Goal: Book appointment/travel/reservation

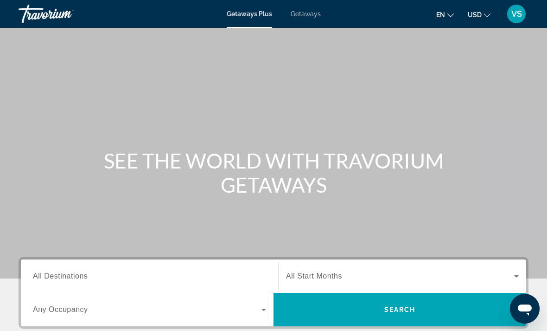
click at [312, 10] on span "Getaways" at bounding box center [306, 13] width 30 height 7
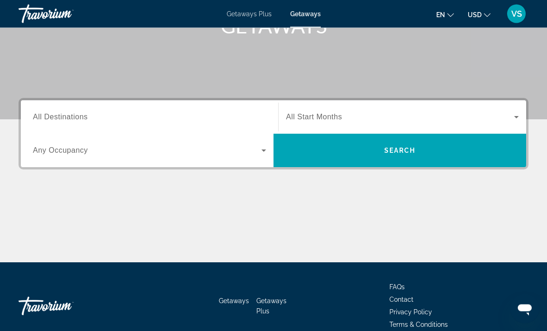
click at [160, 106] on div "Search widget" at bounding box center [149, 117] width 233 height 26
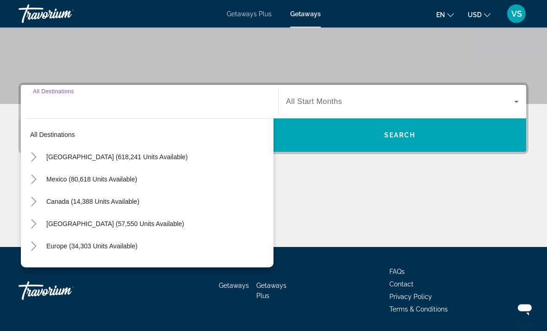
click at [32, 158] on icon "Toggle United States (618,241 units available)" at bounding box center [33, 157] width 9 height 9
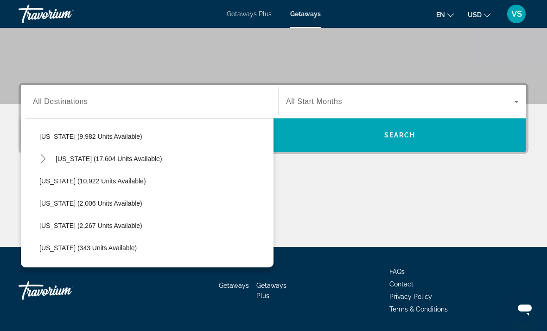
scroll to position [207, 0]
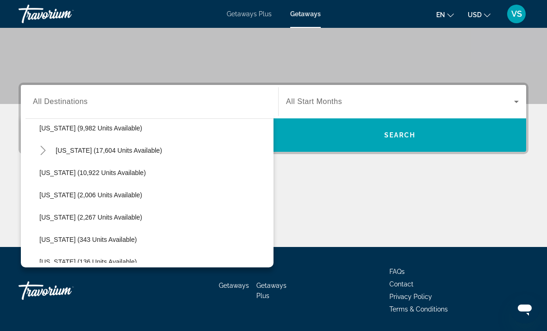
click at [44, 145] on mat-icon "Toggle Hawaii (17,604 units available)" at bounding box center [43, 150] width 16 height 16
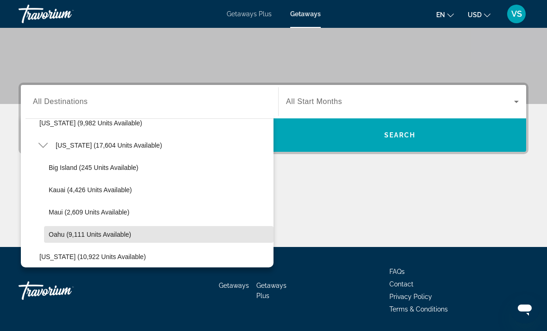
scroll to position [209, 0]
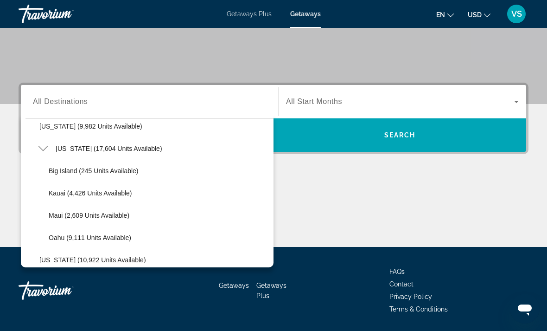
click at [60, 238] on span "Oahu (9,111 units available)" at bounding box center [90, 237] width 83 height 7
type input "**********"
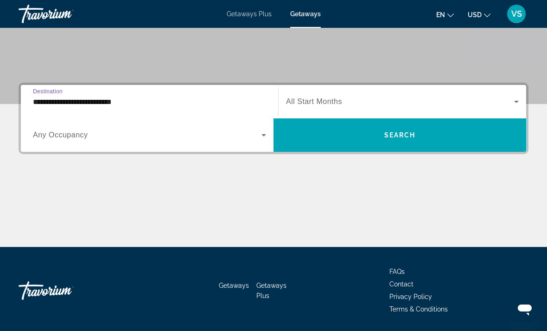
click at [308, 96] on span "Search widget" at bounding box center [400, 101] width 228 height 11
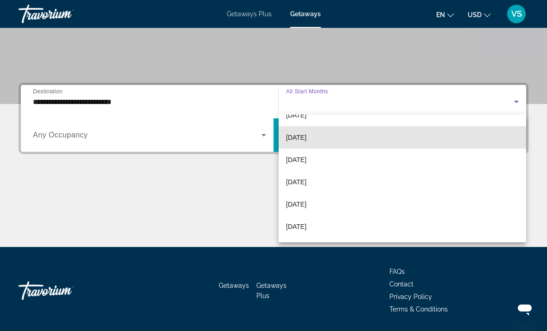
scroll to position [42, 0]
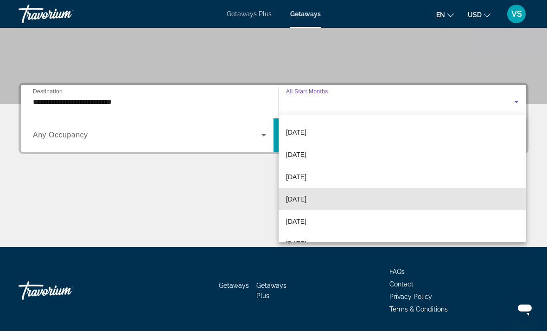
click at [297, 197] on span "[DATE]" at bounding box center [296, 198] width 20 height 11
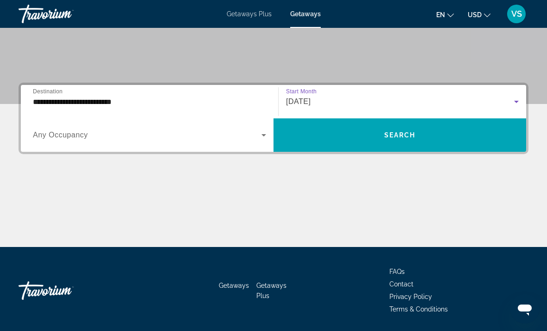
click at [320, 129] on span "Search widget" at bounding box center [400, 135] width 253 height 22
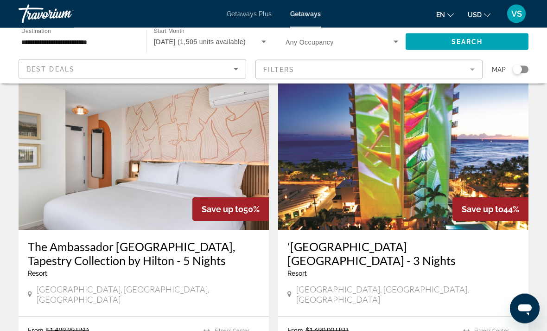
scroll to position [388, 0]
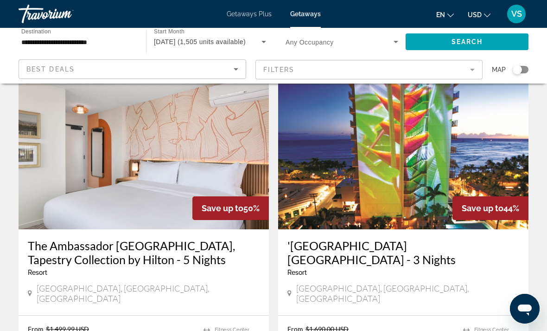
click at [180, 238] on h3 "The Ambassador [GEOGRAPHIC_DATA], Tapestry Collection by Hilton - 5 Nights" at bounding box center [144, 252] width 232 height 28
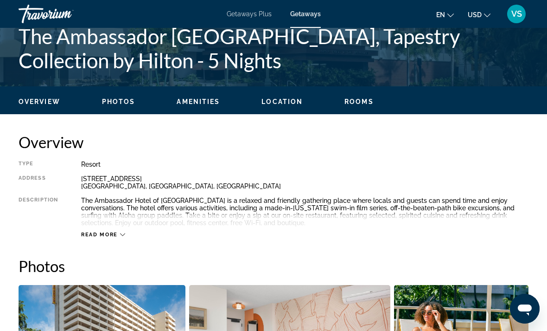
scroll to position [371, 0]
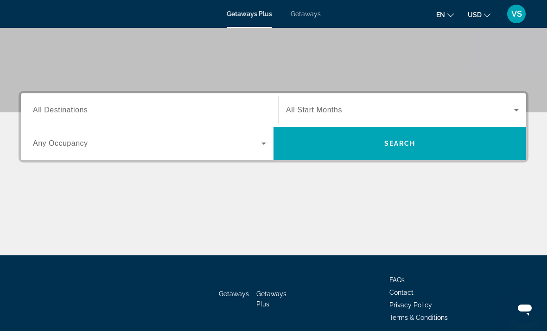
scroll to position [174, 0]
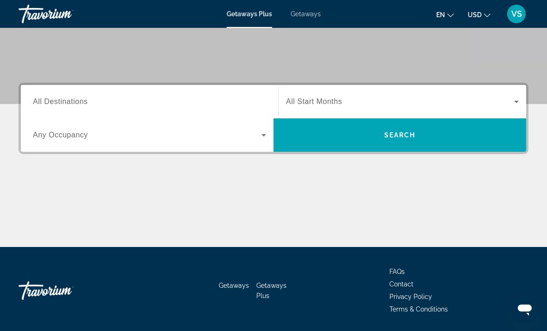
click at [312, 18] on span "Getaways" at bounding box center [306, 13] width 30 height 7
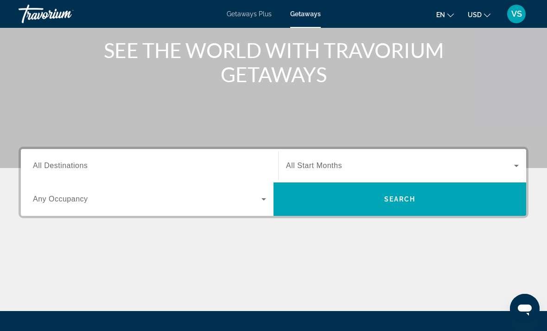
scroll to position [110, 0]
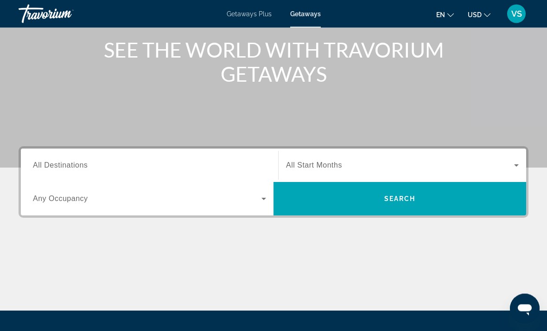
click at [63, 161] on span "All Destinations" at bounding box center [60, 165] width 55 height 8
click at [63, 161] on input "Destination All Destinations" at bounding box center [149, 165] width 233 height 11
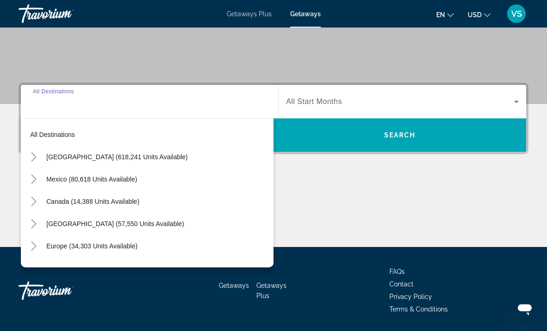
scroll to position [174, 0]
click at [35, 157] on icon "Toggle United States (618,241 units available)" at bounding box center [33, 156] width 9 height 9
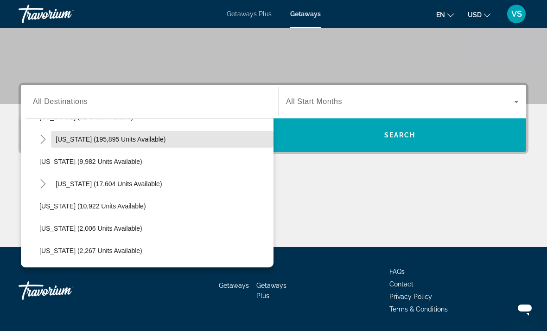
scroll to position [183, 0]
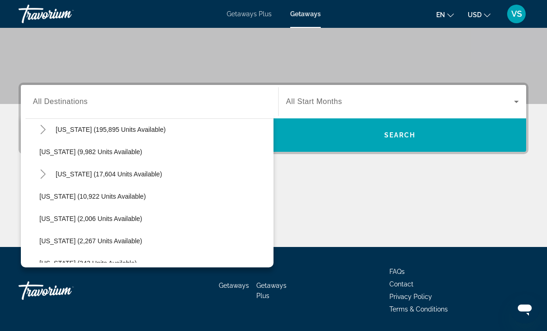
click at [45, 172] on icon "Toggle Hawaii (17,604 units available)" at bounding box center [42, 173] width 9 height 9
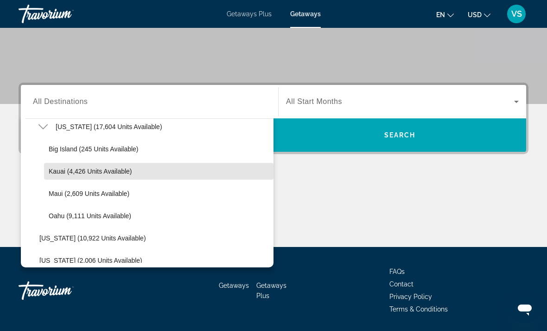
scroll to position [231, 0]
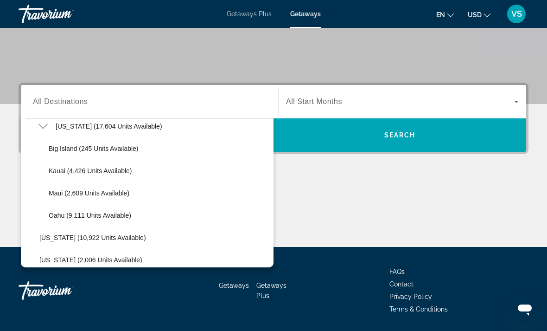
click at [64, 216] on span "Oahu (9,111 units available)" at bounding box center [90, 214] width 83 height 7
type input "**********"
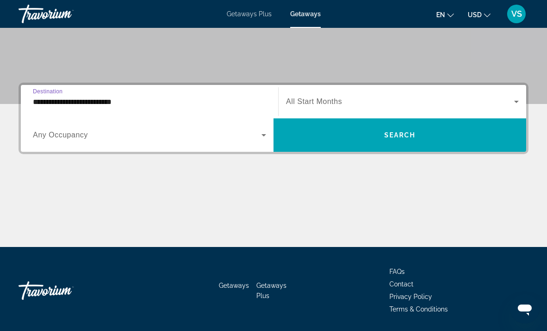
click at [403, 140] on span "Search widget" at bounding box center [400, 135] width 253 height 22
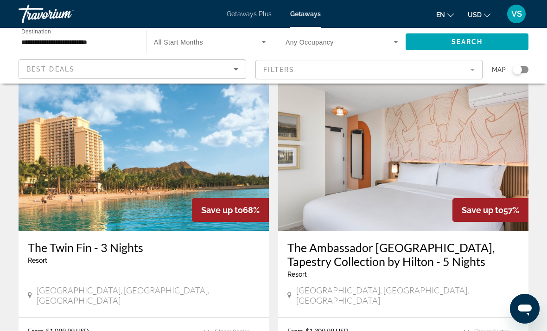
scroll to position [726, 0]
click at [318, 155] on img "Main content" at bounding box center [403, 157] width 250 height 148
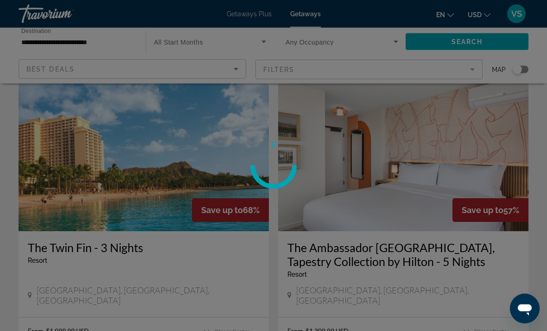
scroll to position [726, 0]
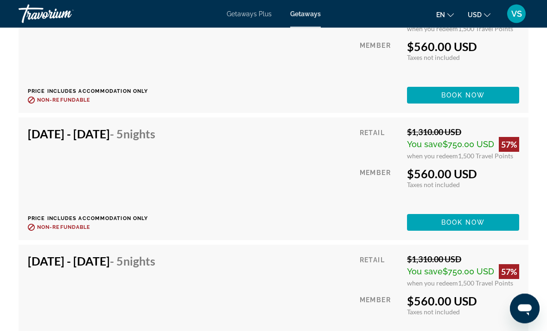
scroll to position [9979, 0]
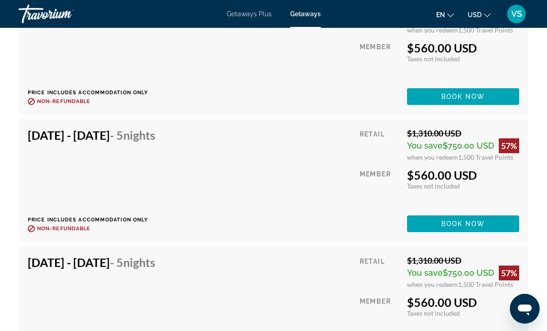
click at [474, 223] on span "Book now" at bounding box center [463, 223] width 44 height 7
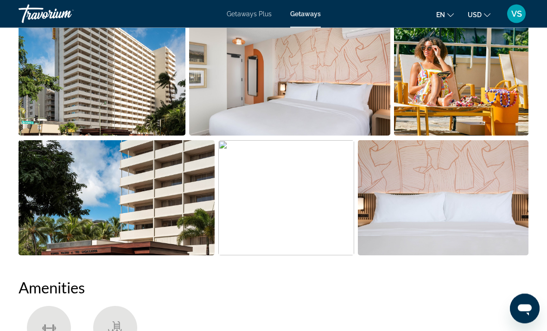
scroll to position [641, 0]
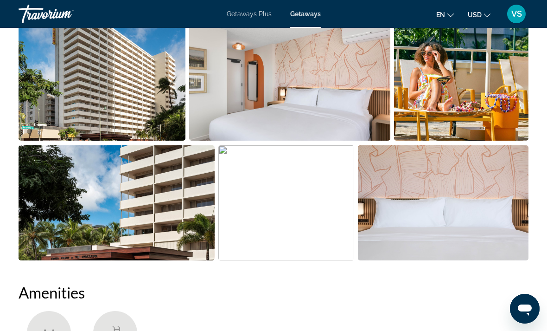
click at [259, 98] on img "Open full-screen image slider" at bounding box center [290, 82] width 202 height 115
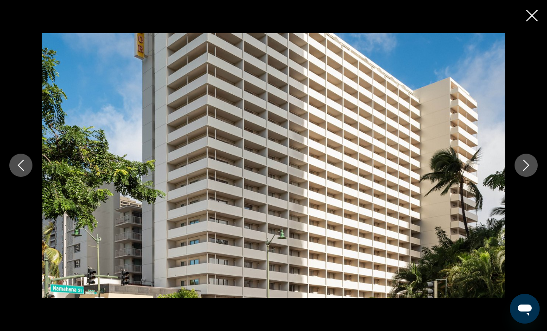
click at [522, 173] on button "Next image" at bounding box center [526, 164] width 23 height 23
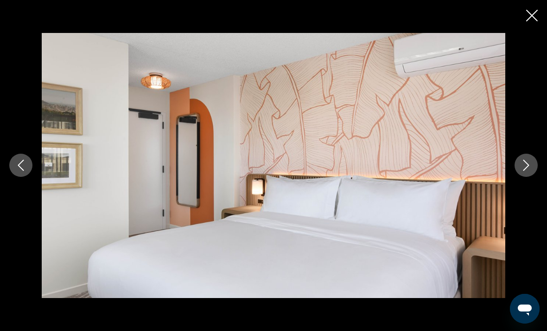
click at [526, 171] on icon "Next image" at bounding box center [526, 164] width 11 height 11
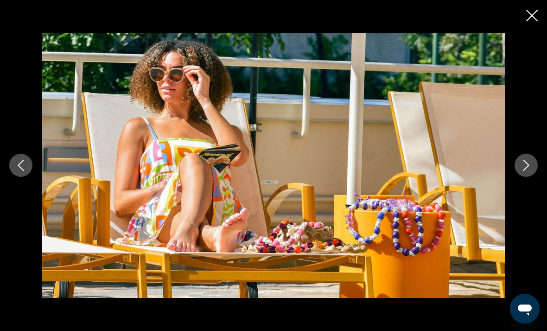
click at [517, 177] on button "Next image" at bounding box center [526, 164] width 23 height 23
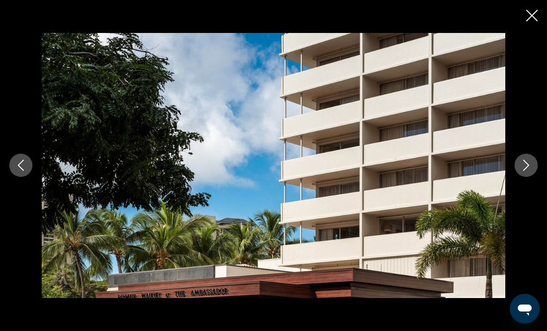
click at [522, 171] on icon "Next image" at bounding box center [526, 164] width 11 height 11
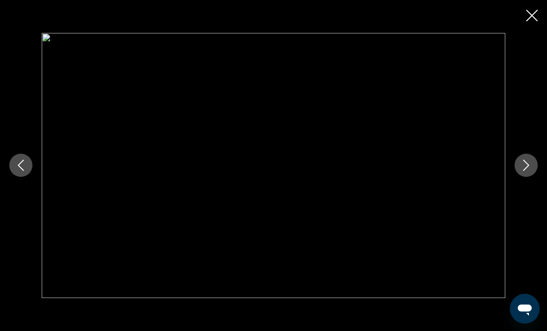
click at [520, 177] on button "Next image" at bounding box center [526, 164] width 23 height 23
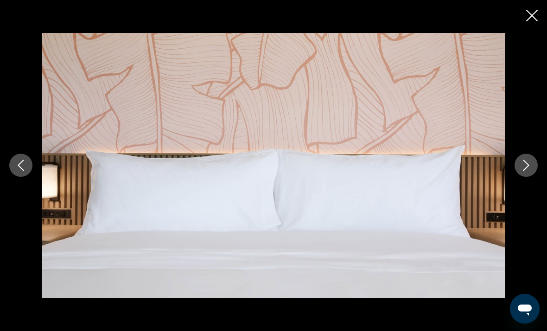
click at [524, 171] on icon "Next image" at bounding box center [526, 164] width 11 height 11
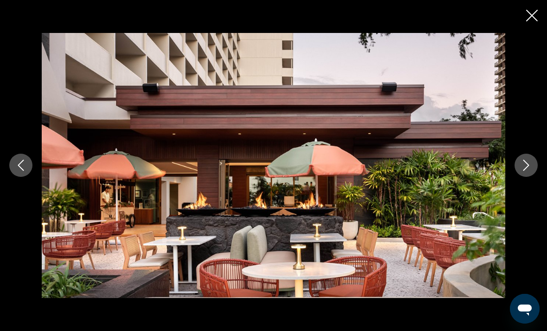
click at [522, 171] on icon "Next image" at bounding box center [526, 164] width 11 height 11
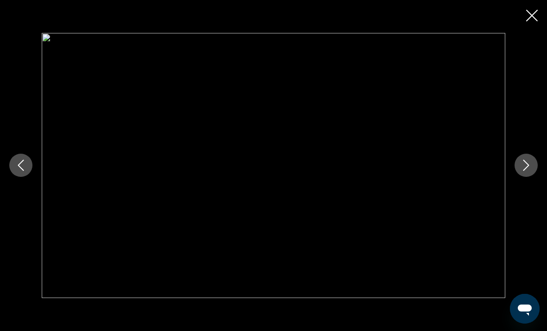
click at [521, 171] on icon "Next image" at bounding box center [526, 164] width 11 height 11
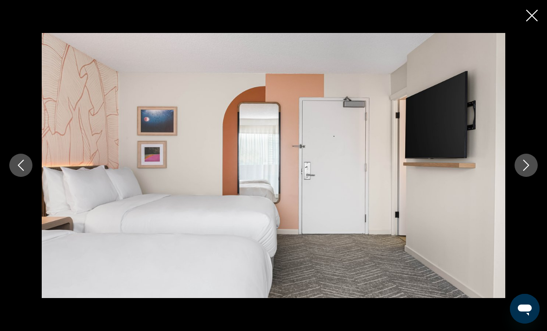
click at [517, 177] on button "Next image" at bounding box center [526, 164] width 23 height 23
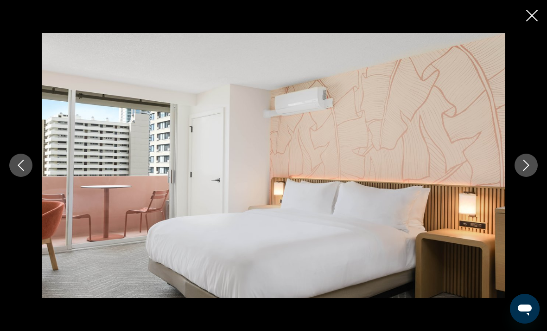
click at [519, 177] on button "Next image" at bounding box center [526, 164] width 23 height 23
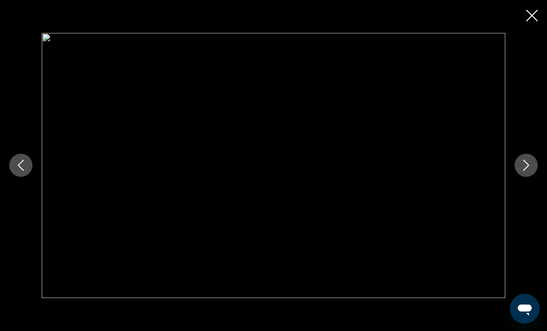
click at [518, 177] on button "Next image" at bounding box center [526, 164] width 23 height 23
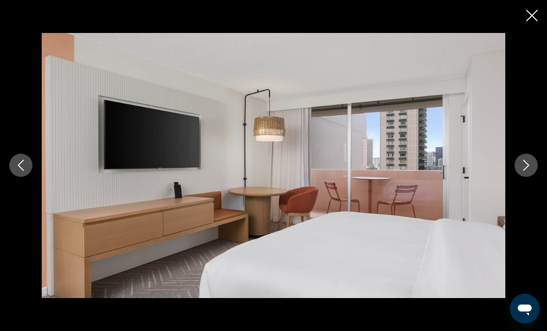
click at [521, 177] on button "Next image" at bounding box center [526, 164] width 23 height 23
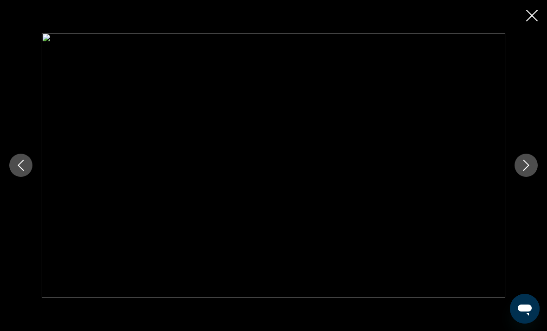
click at [521, 177] on button "Next image" at bounding box center [526, 164] width 23 height 23
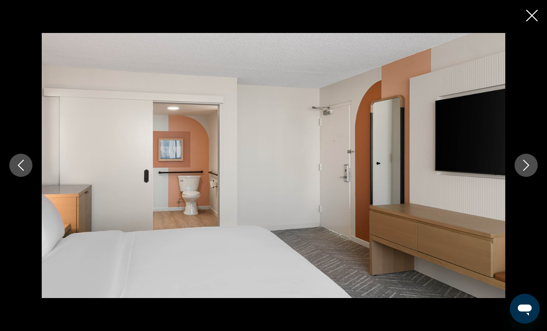
click at [525, 171] on icon "Next image" at bounding box center [526, 164] width 11 height 11
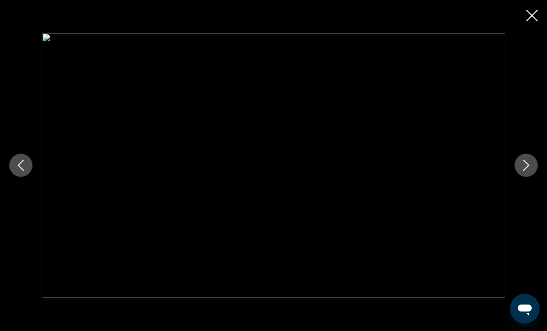
click at [521, 171] on icon "Next image" at bounding box center [526, 164] width 11 height 11
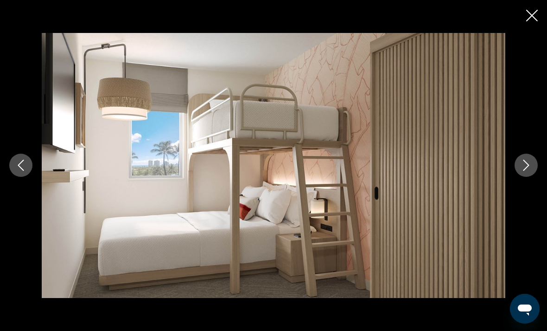
click at [521, 171] on icon "Next image" at bounding box center [526, 164] width 11 height 11
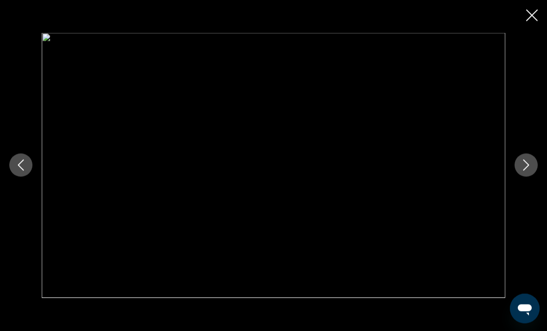
click at [533, 19] on icon "Close slideshow" at bounding box center [532, 16] width 12 height 12
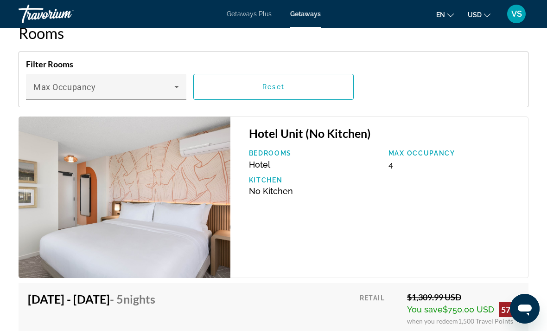
scroll to position [1559, 0]
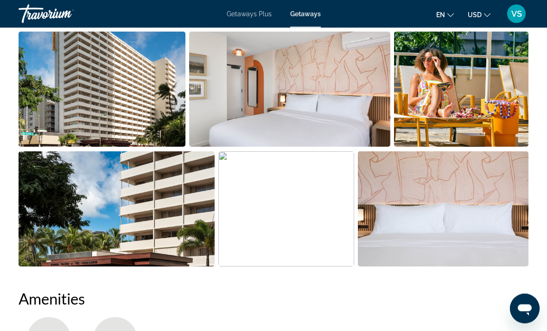
click at [248, 217] on button "Open full-screen image slider" at bounding box center [286, 209] width 136 height 116
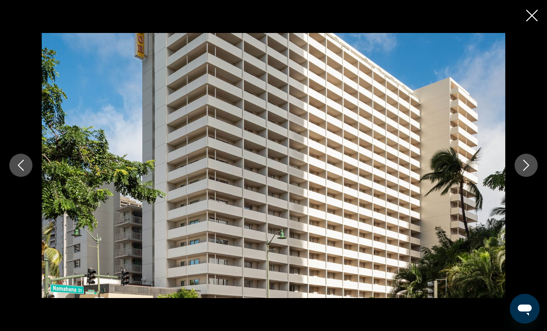
click at [528, 171] on button "Next image" at bounding box center [526, 164] width 23 height 23
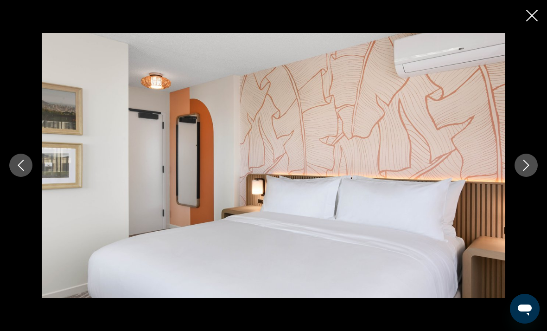
click at [525, 174] on button "Next image" at bounding box center [526, 164] width 23 height 23
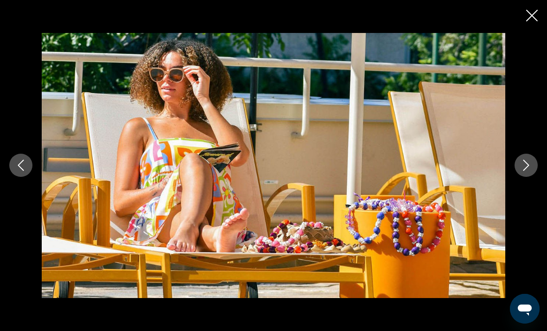
click at [522, 171] on icon "Next image" at bounding box center [526, 164] width 11 height 11
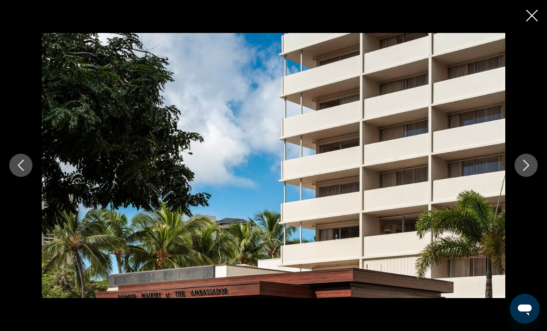
click at [522, 171] on icon "Next image" at bounding box center [526, 164] width 11 height 11
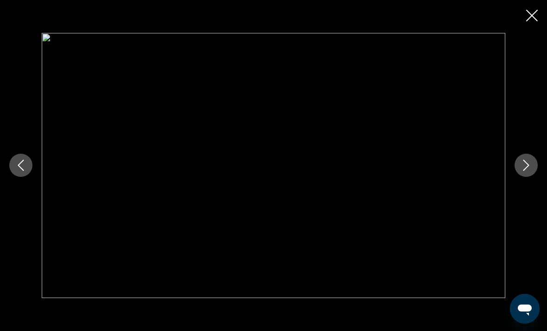
click at [526, 171] on icon "Next image" at bounding box center [526, 164] width 11 height 11
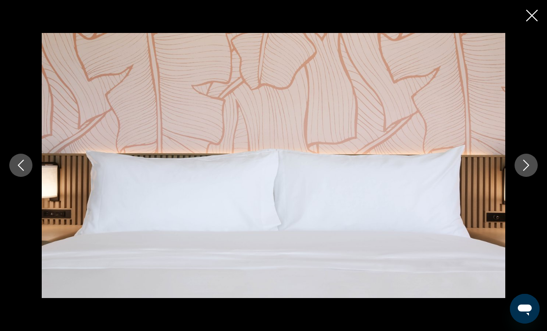
click at [522, 171] on icon "Next image" at bounding box center [526, 164] width 11 height 11
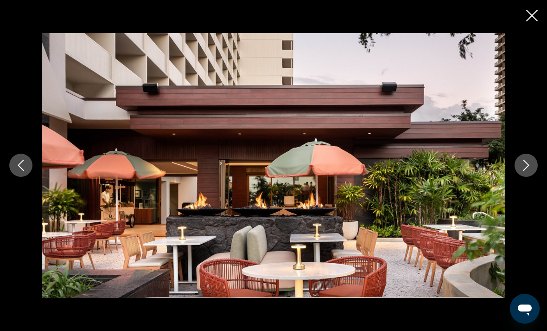
click at [518, 177] on button "Next image" at bounding box center [526, 164] width 23 height 23
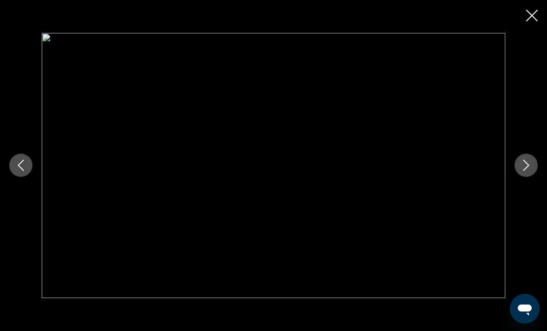
click at [517, 177] on button "Next image" at bounding box center [526, 164] width 23 height 23
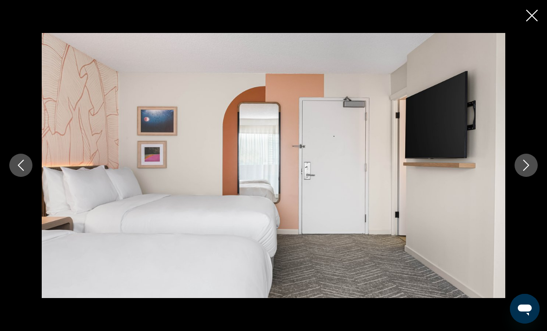
click at [516, 177] on button "Next image" at bounding box center [526, 164] width 23 height 23
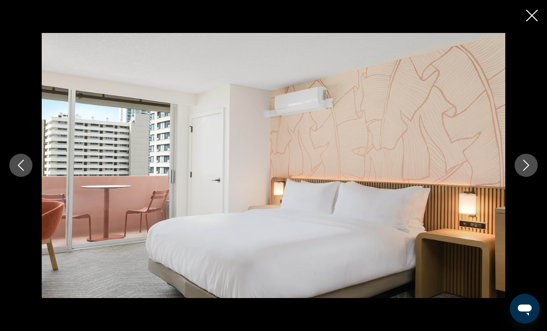
click at [515, 177] on button "Next image" at bounding box center [526, 164] width 23 height 23
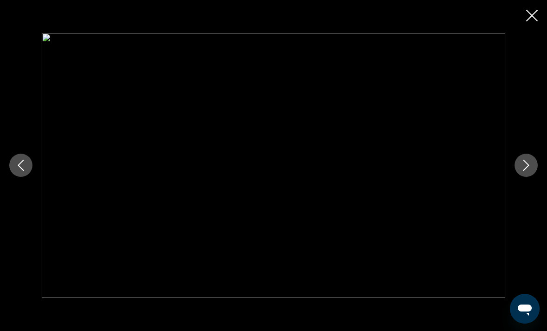
click at [515, 177] on button "Next image" at bounding box center [526, 164] width 23 height 23
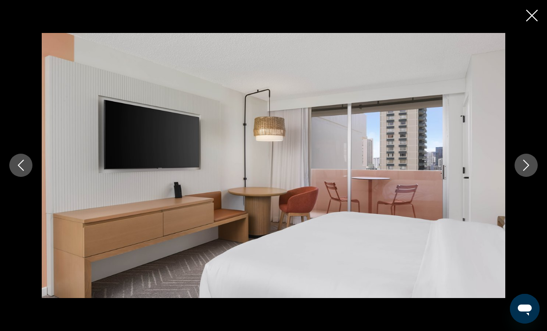
click at [516, 177] on button "Next image" at bounding box center [526, 164] width 23 height 23
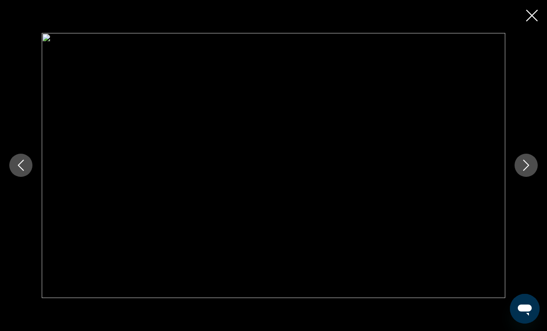
click at [516, 177] on button "Next image" at bounding box center [526, 164] width 23 height 23
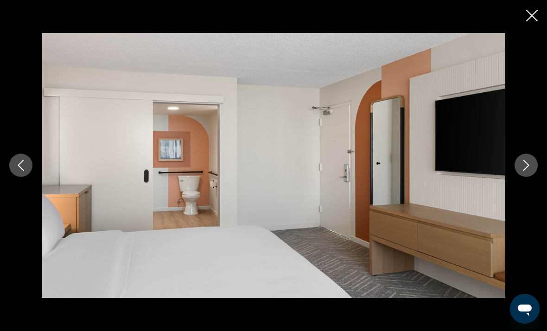
click at [515, 177] on button "Next image" at bounding box center [526, 164] width 23 height 23
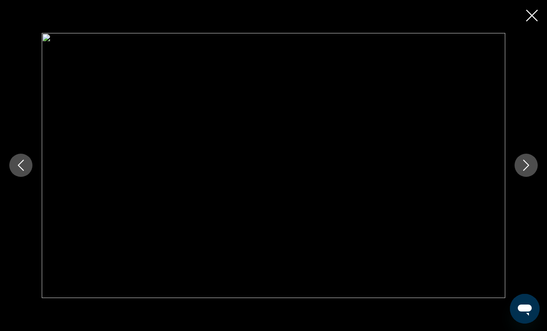
click at [516, 176] on button "Next image" at bounding box center [526, 164] width 23 height 23
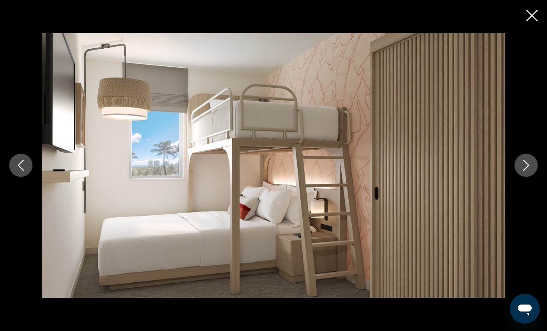
click at [516, 176] on button "Next image" at bounding box center [526, 164] width 23 height 23
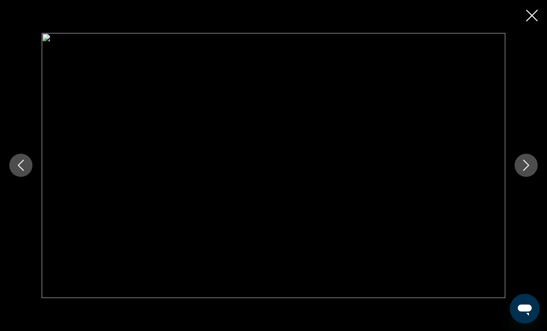
click at [516, 176] on button "Next image" at bounding box center [526, 164] width 23 height 23
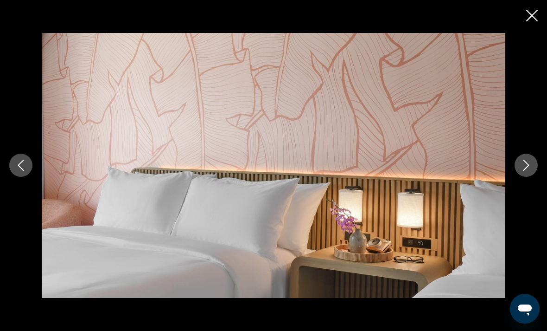
click at [514, 173] on div "prev next" at bounding box center [273, 165] width 547 height 264
click at [524, 171] on icon "Next image" at bounding box center [526, 164] width 11 height 11
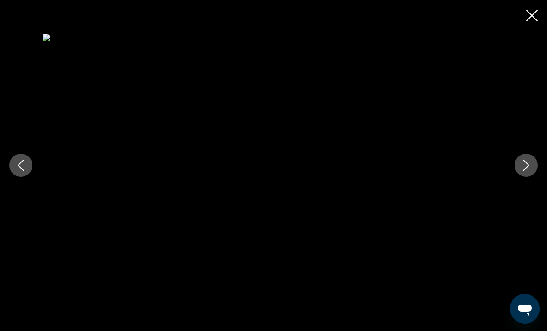
click at [522, 171] on icon "Next image" at bounding box center [526, 164] width 11 height 11
click at [524, 177] on button "Next image" at bounding box center [526, 164] width 23 height 23
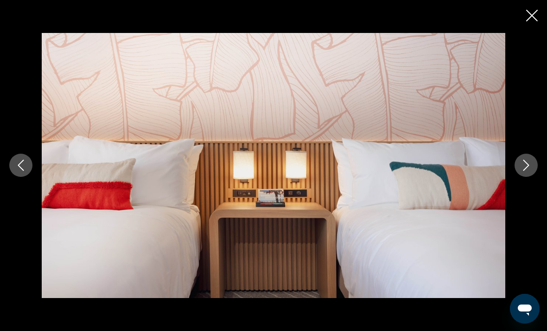
click at [522, 177] on button "Next image" at bounding box center [526, 164] width 23 height 23
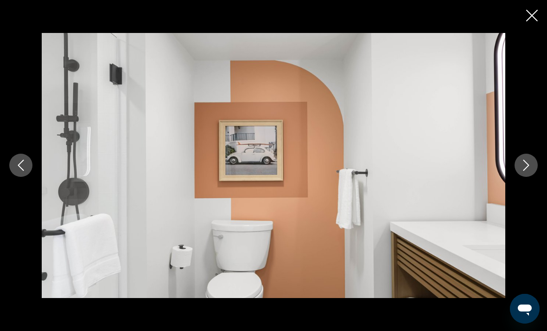
click at [522, 177] on button "Next image" at bounding box center [526, 164] width 23 height 23
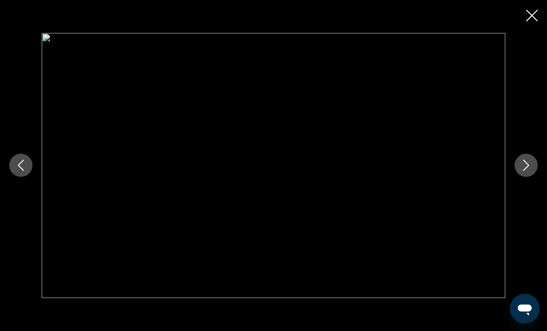
click at [522, 171] on icon "Next image" at bounding box center [526, 164] width 11 height 11
click at [523, 171] on icon "Next image" at bounding box center [526, 164] width 11 height 11
click at [20, 171] on icon "Previous image" at bounding box center [20, 164] width 11 height 11
click at [19, 171] on icon "Previous image" at bounding box center [20, 164] width 11 height 11
click at [17, 171] on icon "Previous image" at bounding box center [20, 164] width 11 height 11
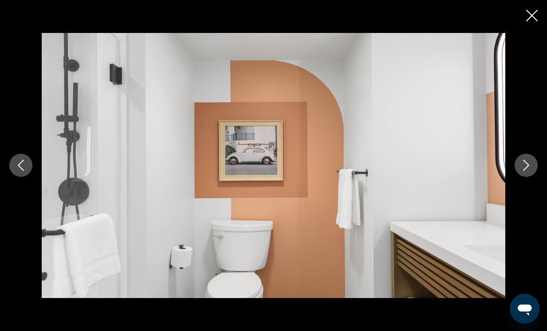
click at [522, 171] on icon "Next image" at bounding box center [526, 164] width 11 height 11
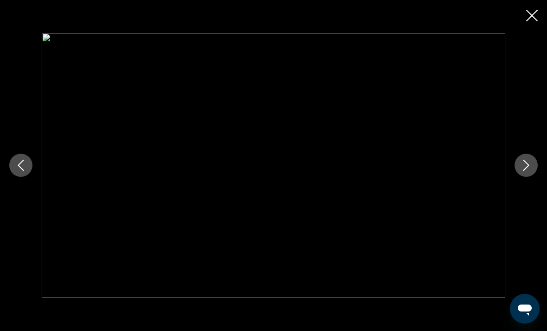
click at [532, 177] on button "Next image" at bounding box center [526, 164] width 23 height 23
click at [525, 171] on icon "Next image" at bounding box center [526, 164] width 11 height 11
click at [528, 171] on icon "Next image" at bounding box center [526, 164] width 11 height 11
click at [522, 171] on icon "Next image" at bounding box center [526, 164] width 11 height 11
click at [529, 174] on button "Next image" at bounding box center [526, 164] width 23 height 23
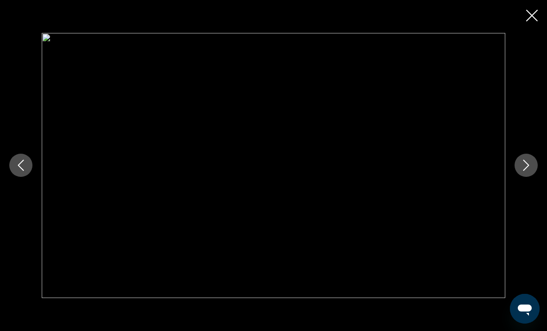
click at [527, 171] on icon "Next image" at bounding box center [526, 164] width 11 height 11
click at [520, 177] on button "Next image" at bounding box center [526, 164] width 23 height 23
click at [526, 173] on button "Next image" at bounding box center [526, 164] width 23 height 23
click at [524, 171] on icon "Next image" at bounding box center [526, 164] width 11 height 11
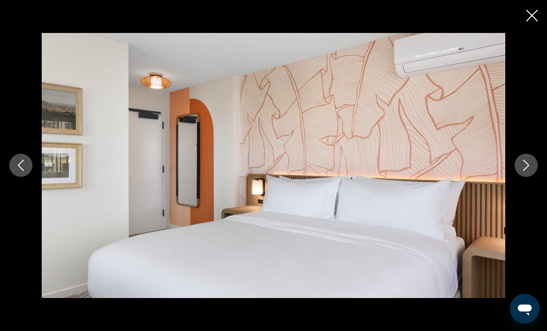
click at [31, 177] on button "Previous image" at bounding box center [20, 164] width 23 height 23
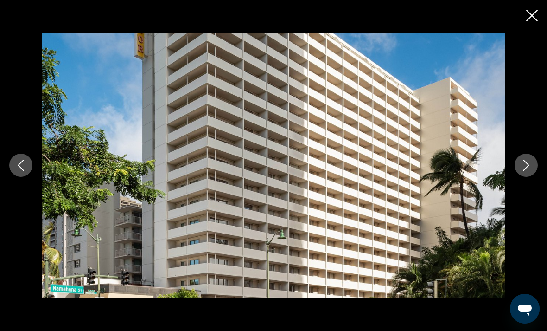
click at [23, 171] on icon "Previous image" at bounding box center [20, 164] width 11 height 11
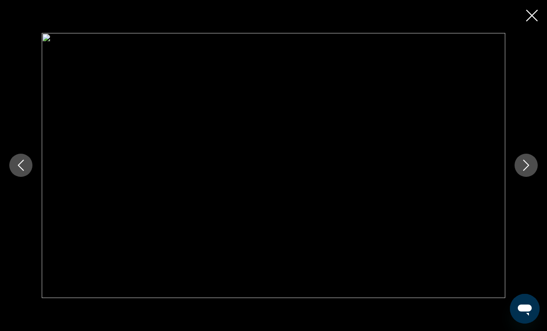
click at [530, 15] on icon "Close slideshow" at bounding box center [532, 16] width 12 height 12
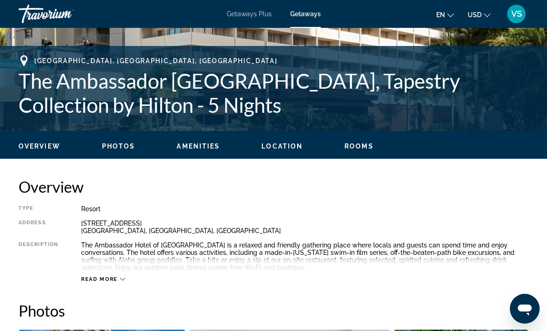
scroll to position [336, 0]
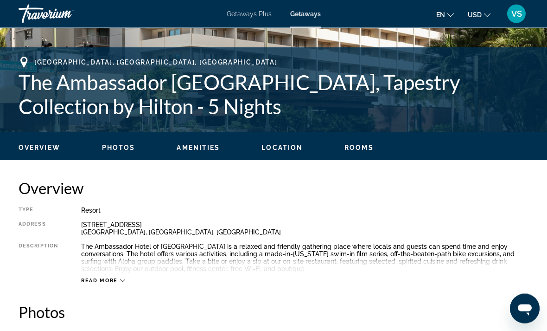
click at [311, 17] on span "Getaways" at bounding box center [305, 13] width 31 height 7
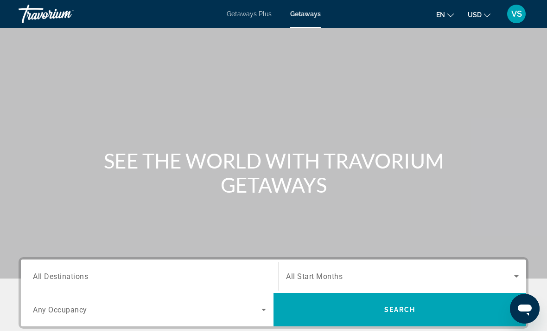
click at [74, 276] on span "All Destinations" at bounding box center [60, 275] width 55 height 9
click at [74, 276] on input "Destination All Destinations" at bounding box center [149, 276] width 233 height 11
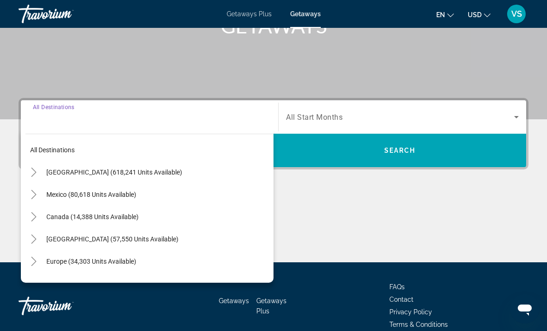
scroll to position [174, 0]
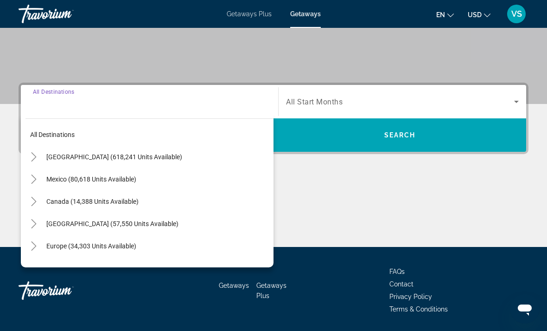
click at [35, 157] on icon "Toggle United States (618,241 units available)" at bounding box center [33, 156] width 5 height 9
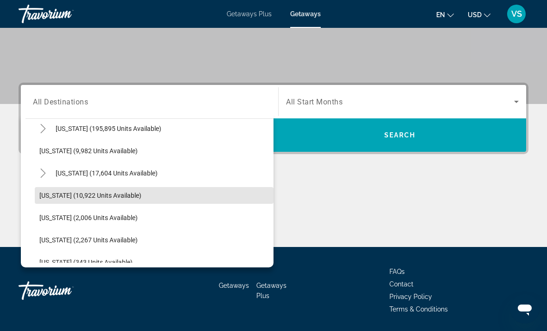
scroll to position [185, 0]
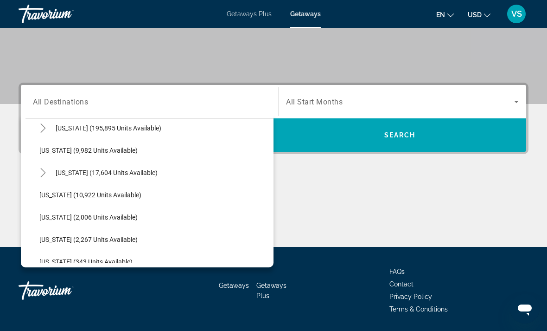
click at [43, 170] on icon "Toggle Hawaii (17,604 units available)" at bounding box center [42, 172] width 5 height 9
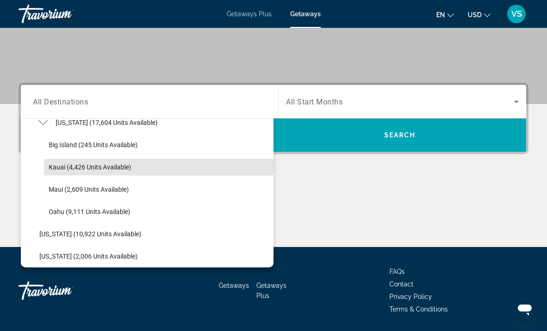
scroll to position [243, 0]
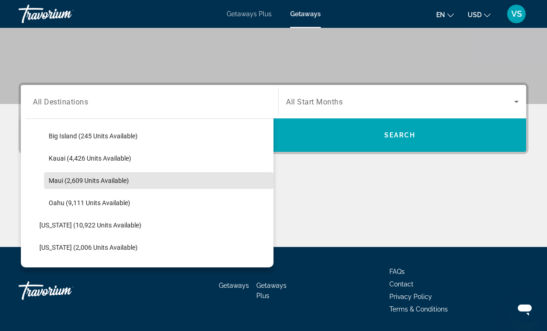
click at [56, 177] on span "Maui (2,609 units available)" at bounding box center [89, 180] width 80 height 7
type input "**********"
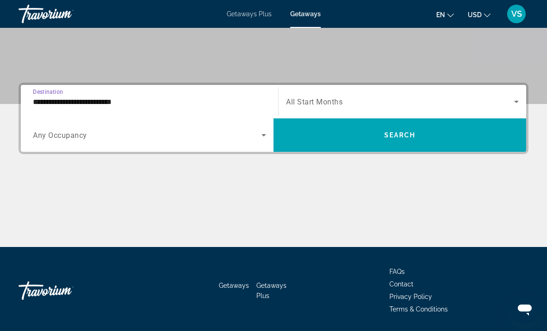
click at [423, 136] on span "Search widget" at bounding box center [400, 135] width 253 height 22
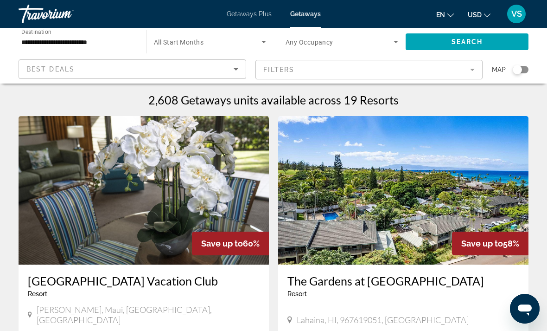
click at [393, 42] on icon "Search widget" at bounding box center [395, 41] width 11 height 11
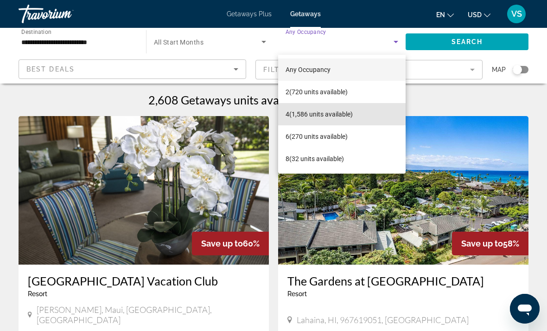
click at [361, 109] on mat-option "4 (1,586 units available)" at bounding box center [341, 114] width 127 height 22
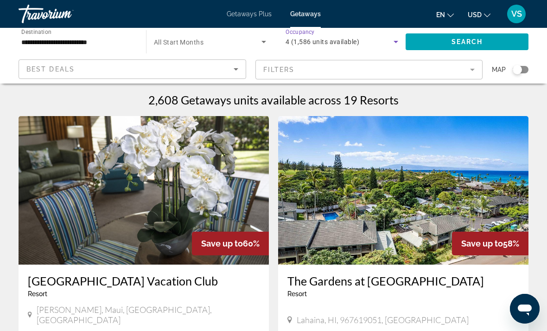
click at [479, 43] on span "Search" at bounding box center [468, 41] width 32 height 7
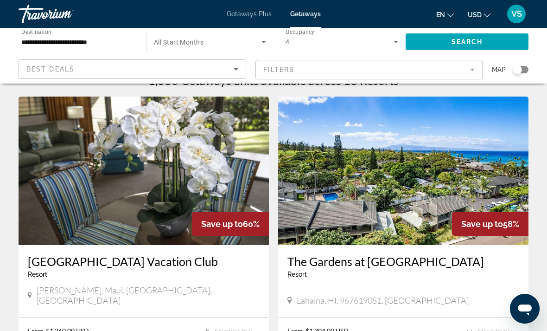
scroll to position [20, 0]
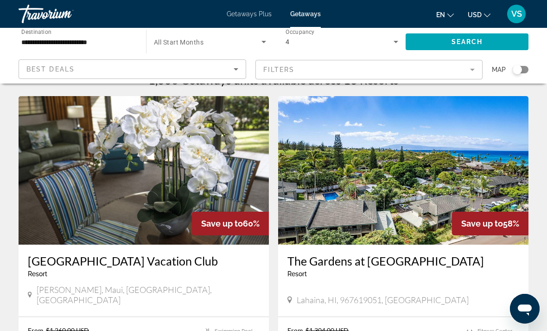
click at [80, 186] on img "Main content" at bounding box center [144, 170] width 250 height 148
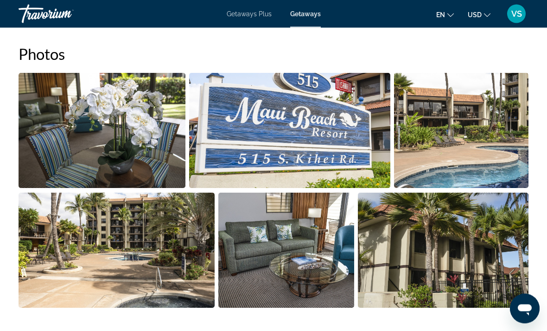
scroll to position [594, 0]
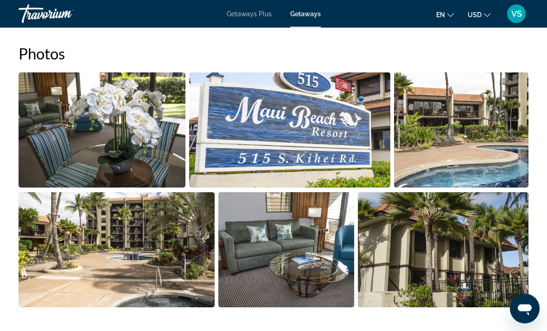
click at [450, 232] on img "Open full-screen image slider" at bounding box center [443, 249] width 171 height 115
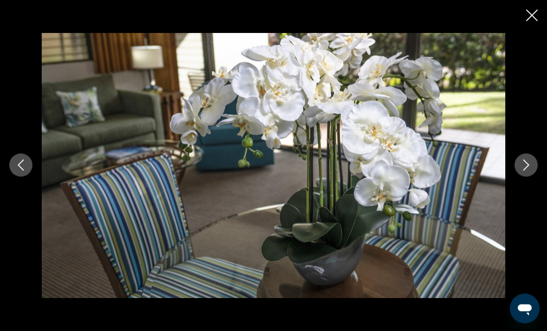
scroll to position [704, 0]
click at [526, 177] on button "Next image" at bounding box center [526, 164] width 23 height 23
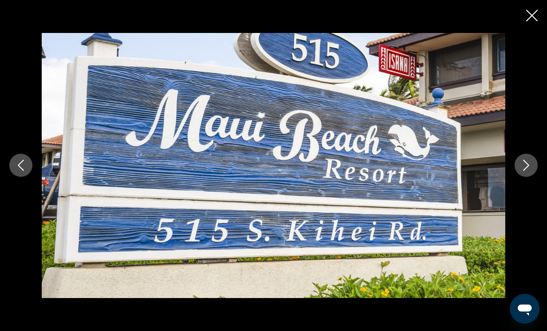
click at [523, 177] on button "Next image" at bounding box center [526, 164] width 23 height 23
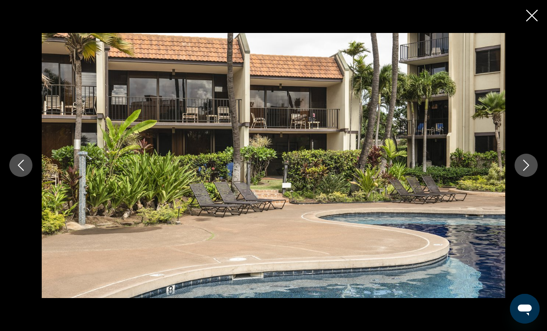
click at [523, 177] on button "Next image" at bounding box center [526, 164] width 23 height 23
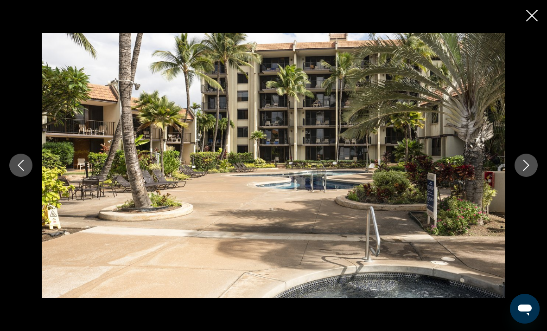
click at [523, 171] on icon "Next image" at bounding box center [526, 164] width 11 height 11
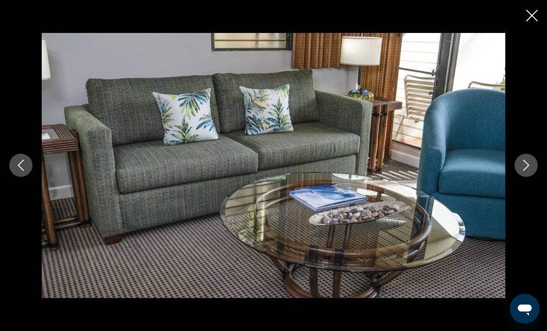
click at [522, 177] on button "Next image" at bounding box center [526, 164] width 23 height 23
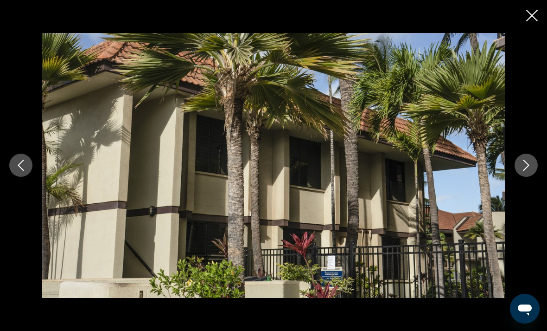
click at [524, 171] on icon "Next image" at bounding box center [526, 164] width 11 height 11
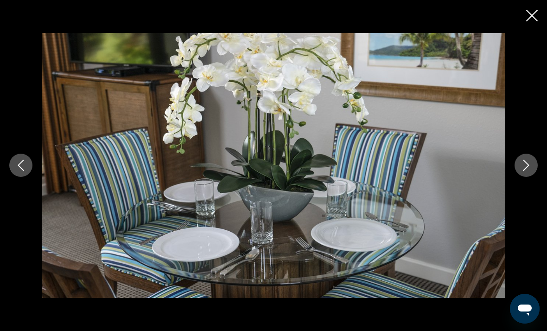
click at [515, 188] on div "prev next" at bounding box center [273, 165] width 547 height 264
click at [526, 177] on button "Next image" at bounding box center [526, 164] width 23 height 23
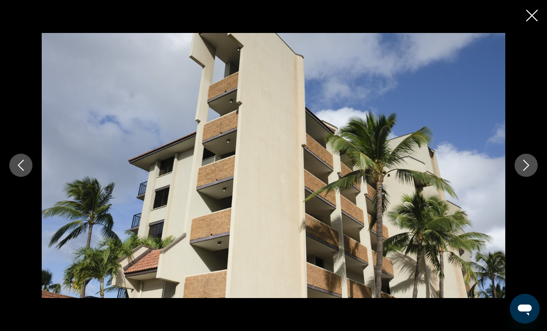
click at [521, 177] on button "Next image" at bounding box center [526, 164] width 23 height 23
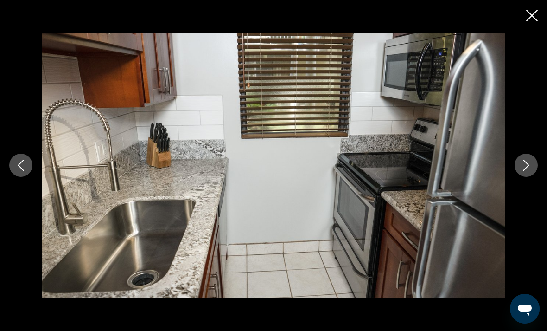
click at [519, 177] on button "Next image" at bounding box center [526, 164] width 23 height 23
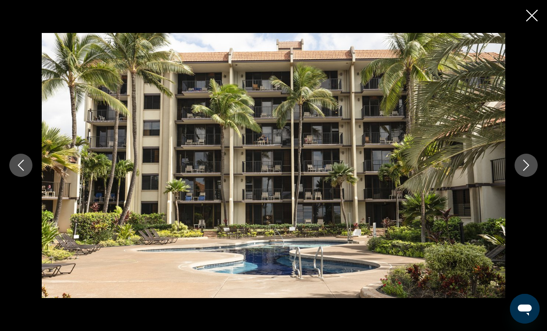
click at [516, 177] on button "Next image" at bounding box center [526, 164] width 23 height 23
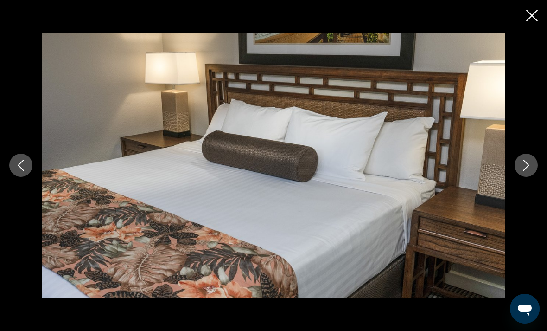
click at [522, 171] on icon "Next image" at bounding box center [526, 164] width 11 height 11
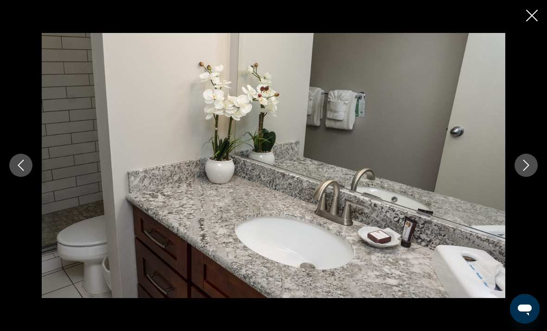
click at [519, 177] on button "Next image" at bounding box center [526, 164] width 23 height 23
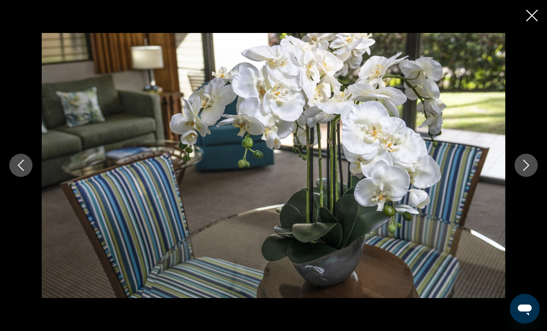
click at [516, 177] on button "Next image" at bounding box center [526, 164] width 23 height 23
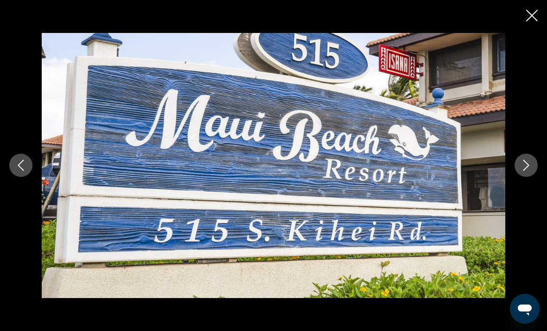
click at [518, 177] on button "Next image" at bounding box center [526, 164] width 23 height 23
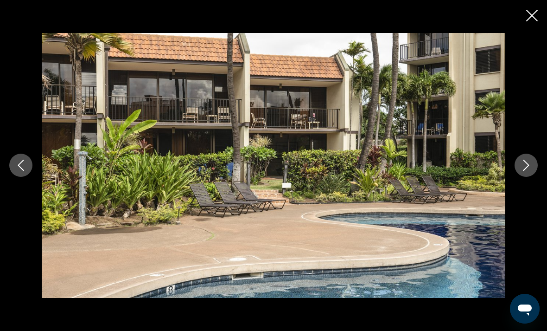
click at [531, 17] on icon "Close slideshow" at bounding box center [532, 16] width 12 height 12
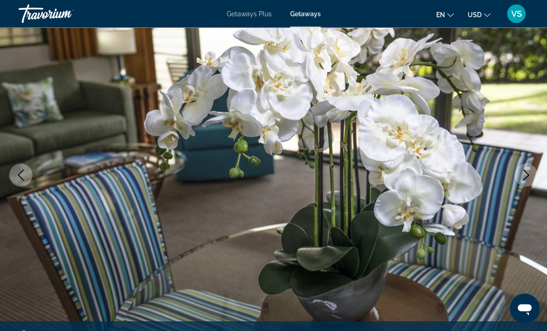
scroll to position [0, 0]
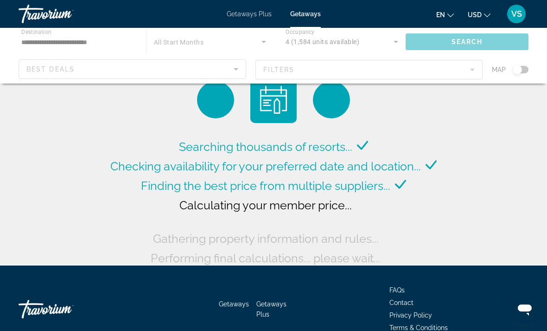
click at [348, 42] on div "Main content" at bounding box center [273, 56] width 547 height 56
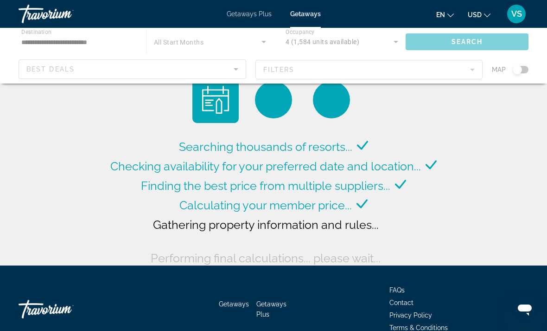
click at [386, 38] on div "Main content" at bounding box center [273, 56] width 547 height 56
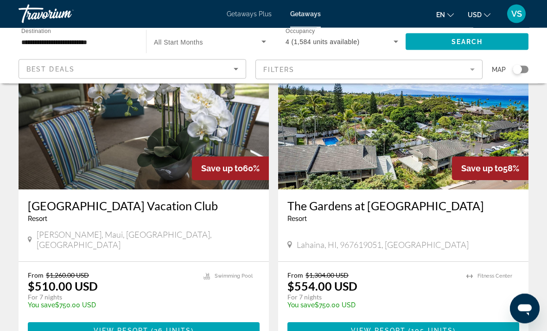
scroll to position [73, 0]
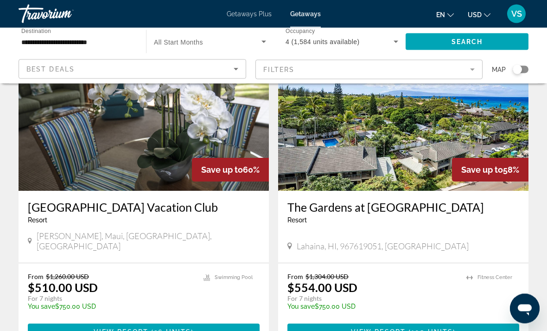
click at [437, 138] on img "Main content" at bounding box center [403, 117] width 250 height 148
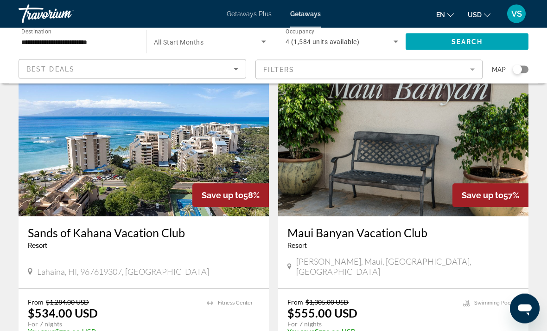
scroll to position [374, 0]
click at [91, 142] on img "Main content" at bounding box center [144, 142] width 250 height 148
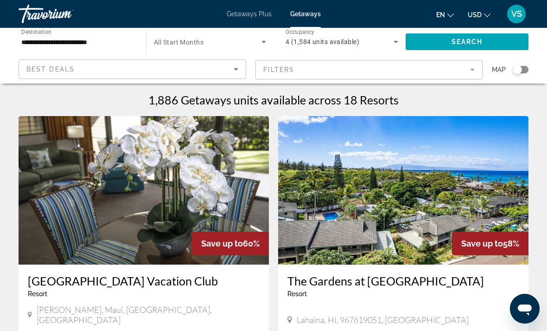
click at [173, 47] on span "Search widget" at bounding box center [208, 41] width 108 height 11
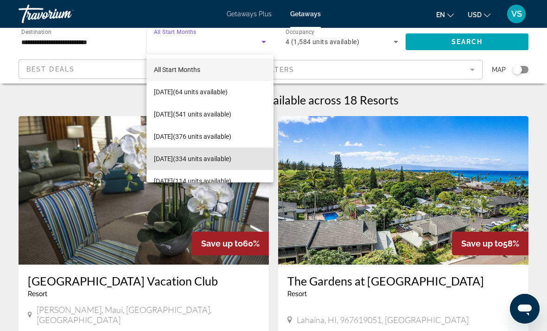
click at [164, 155] on span "[DATE] (334 units available)" at bounding box center [192, 158] width 77 height 11
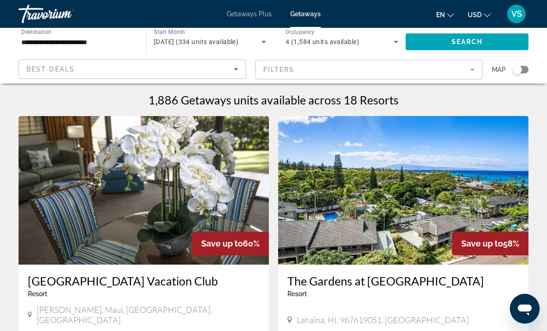
click at [474, 43] on span "Search" at bounding box center [468, 41] width 32 height 7
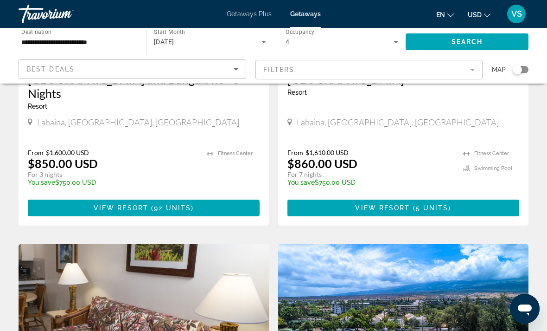
scroll to position [519, 0]
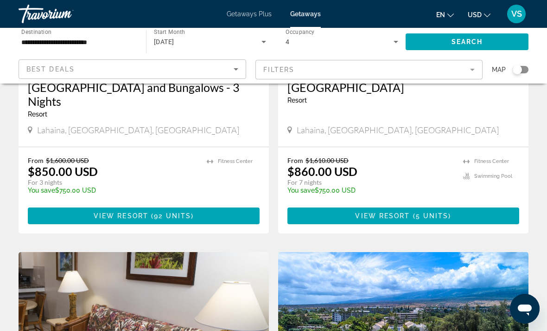
click at [165, 44] on span "[DATE]" at bounding box center [164, 41] width 20 height 7
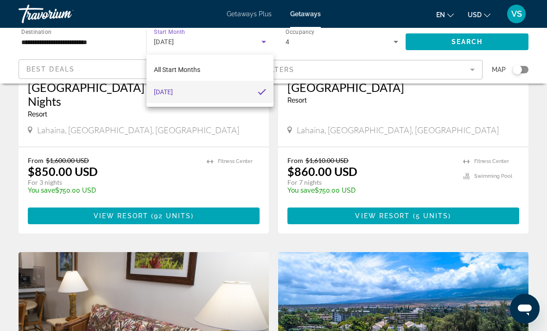
click at [172, 40] on div at bounding box center [273, 165] width 547 height 331
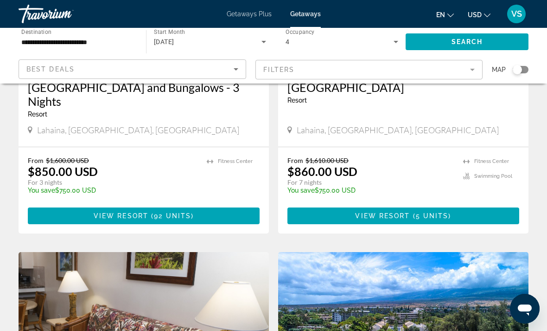
click at [170, 43] on span "[DATE]" at bounding box center [164, 41] width 20 height 7
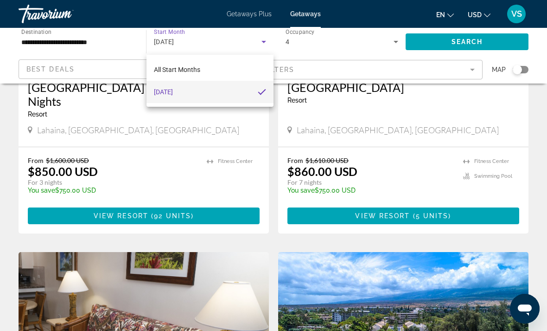
click at [410, 124] on div at bounding box center [273, 165] width 547 height 331
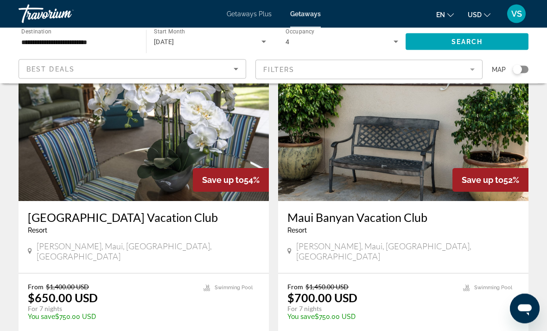
scroll to position [0, 0]
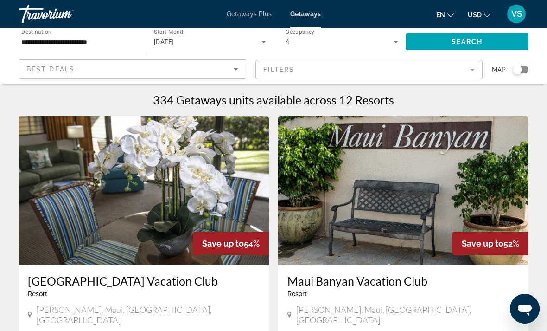
click at [165, 43] on span "[DATE]" at bounding box center [164, 41] width 20 height 7
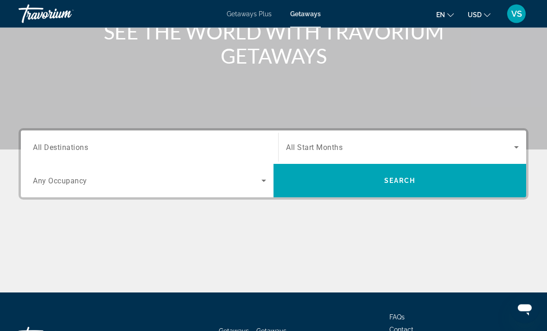
scroll to position [129, 0]
click at [427, 142] on span "Search widget" at bounding box center [400, 146] width 228 height 11
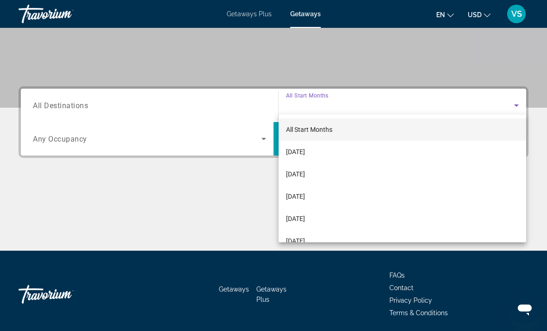
scroll to position [174, 0]
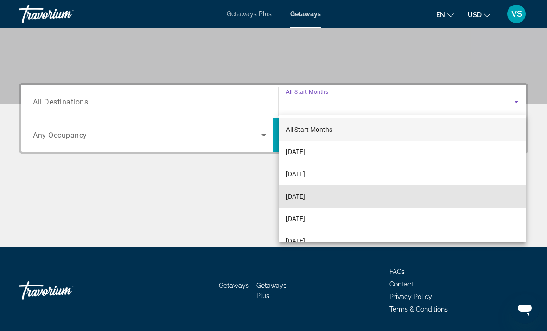
click at [354, 192] on mat-option "[DATE]" at bounding box center [403, 196] width 248 height 22
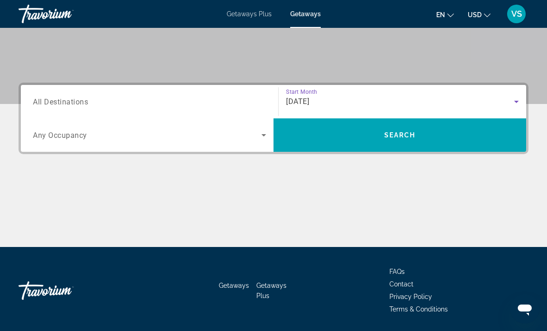
click at [76, 103] on span "All Destinations" at bounding box center [60, 101] width 55 height 9
click at [76, 103] on input "Destination All Destinations" at bounding box center [149, 101] width 233 height 11
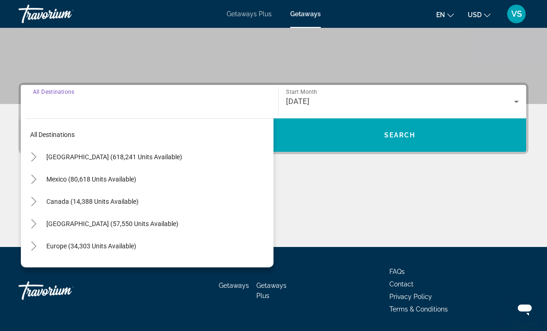
click at [33, 158] on icon "Toggle United States (618,241 units available)" at bounding box center [33, 156] width 9 height 9
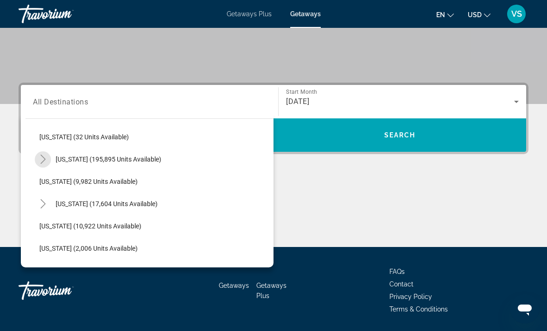
scroll to position [159, 0]
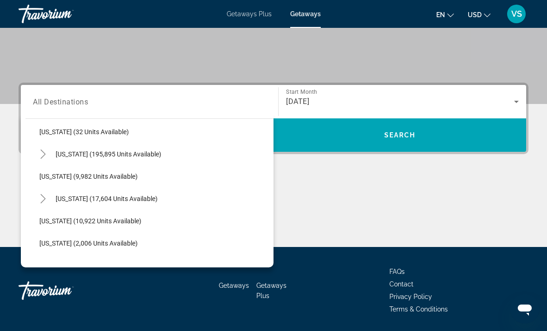
click at [39, 200] on icon "Toggle Hawaii (17,604 units available)" at bounding box center [42, 198] width 9 height 9
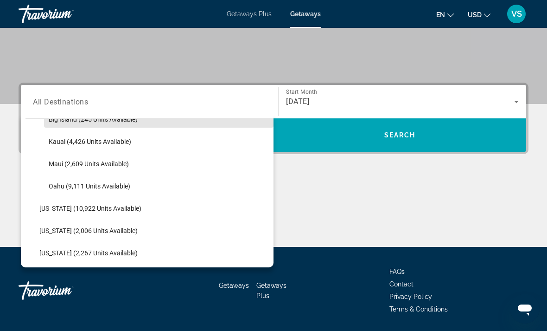
scroll to position [261, 0]
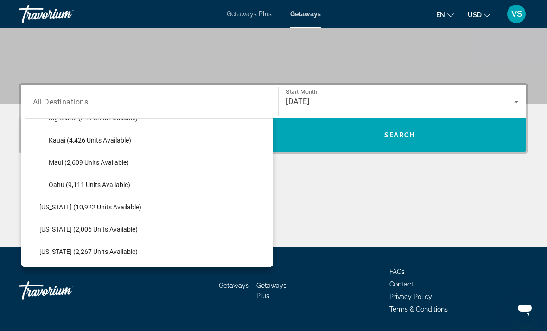
click at [61, 163] on span "Maui (2,609 units available)" at bounding box center [89, 162] width 80 height 7
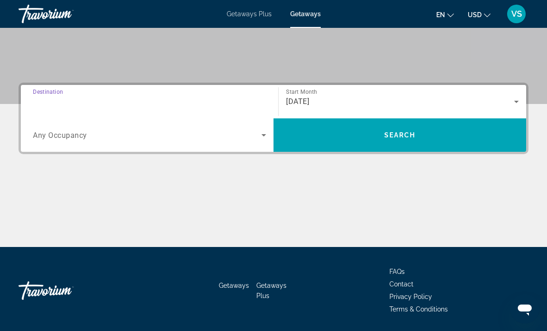
type input "**********"
click at [417, 139] on span "Search widget" at bounding box center [400, 135] width 253 height 22
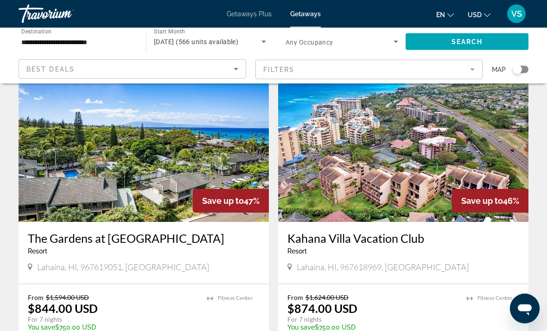
scroll to position [697, 0]
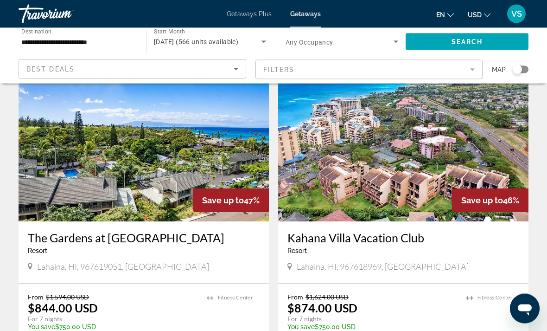
click at [448, 170] on img "Main content" at bounding box center [403, 147] width 250 height 148
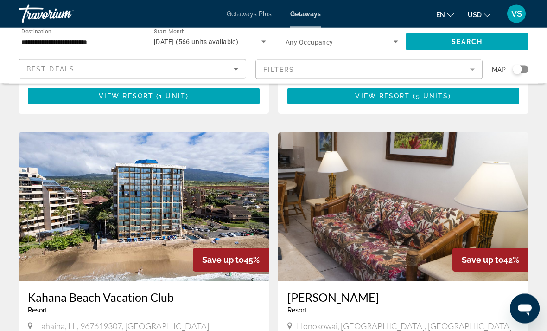
scroll to position [955, 0]
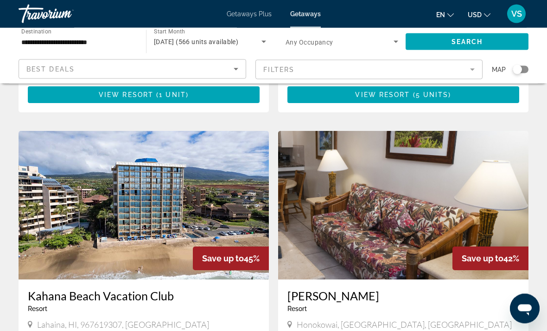
click at [93, 160] on img "Main content" at bounding box center [144, 205] width 250 height 148
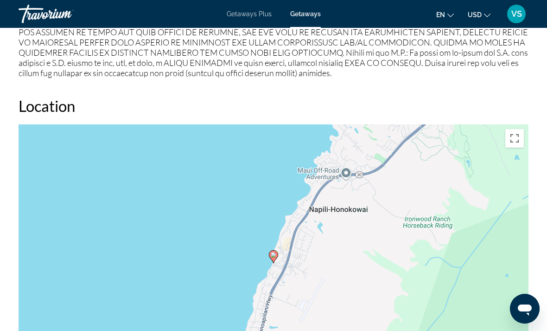
scroll to position [1269, 0]
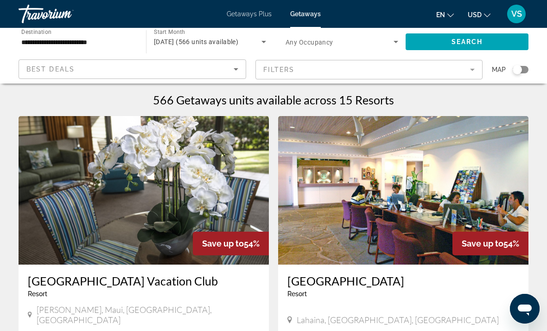
click at [90, 44] on input "**********" at bounding box center [77, 42] width 113 height 11
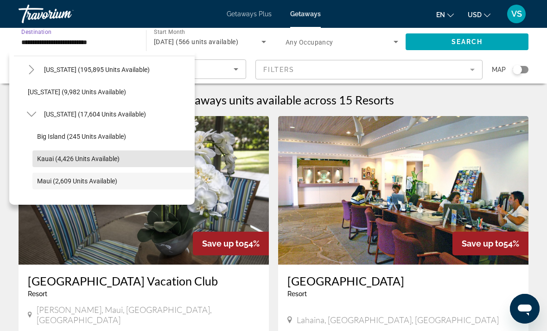
scroll to position [202, 0]
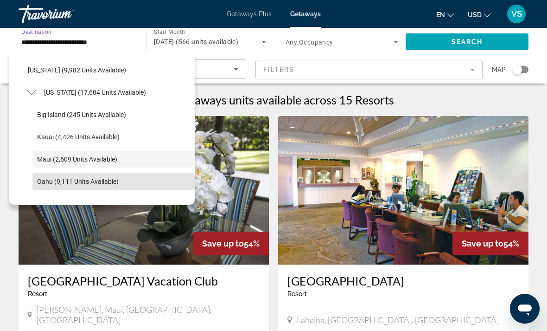
click at [48, 181] on span "Oahu (9,111 units available)" at bounding box center [78, 181] width 82 height 7
type input "**********"
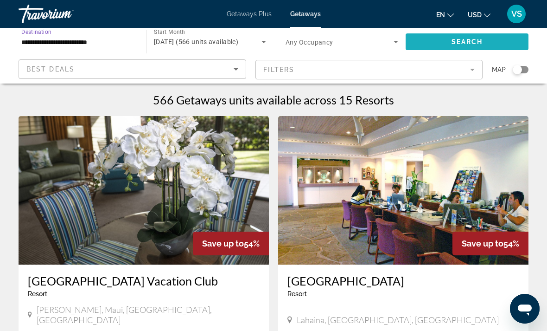
click at [450, 41] on span "Search widget" at bounding box center [467, 42] width 123 height 22
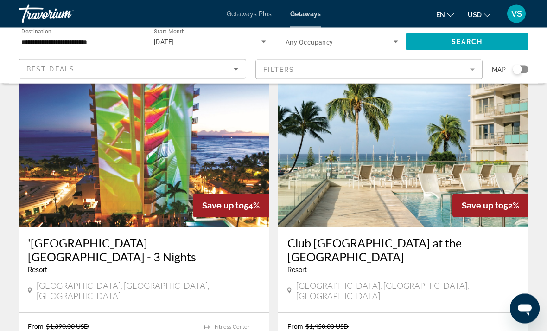
scroll to position [731, 0]
click at [457, 136] on img "Main content" at bounding box center [403, 152] width 250 height 148
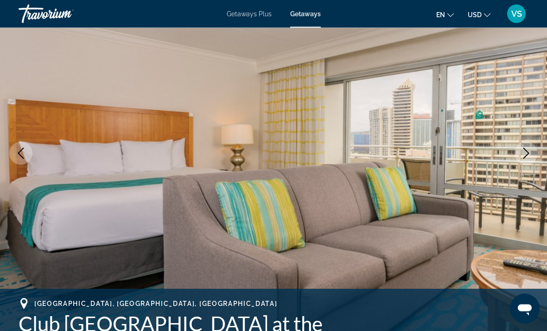
scroll to position [93, 0]
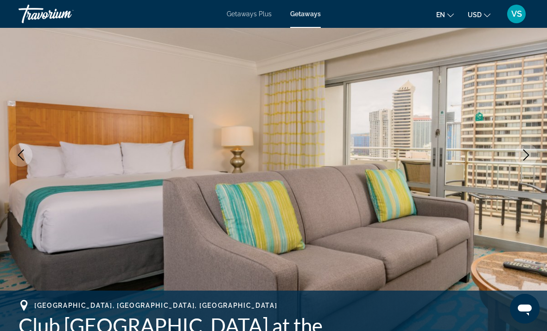
click at [530, 151] on icon "Next image" at bounding box center [526, 154] width 11 height 11
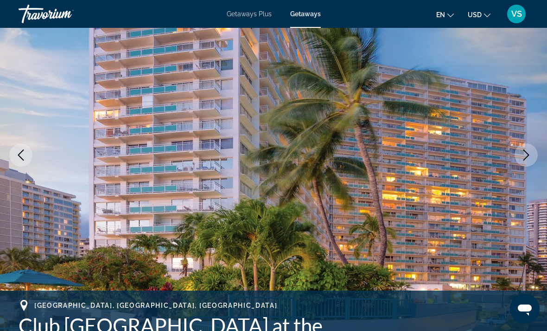
click at [527, 153] on icon "Next image" at bounding box center [526, 154] width 11 height 11
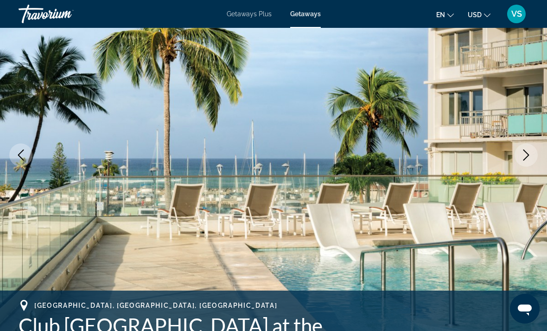
click at [526, 154] on icon "Next image" at bounding box center [526, 154] width 11 height 11
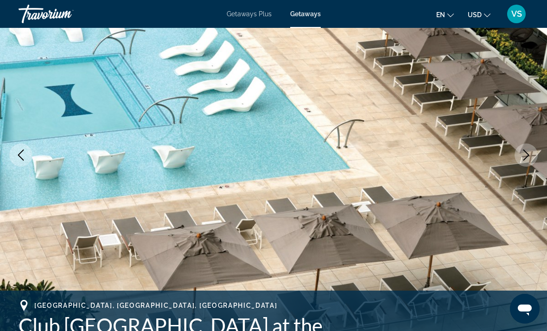
click at [526, 153] on icon "Next image" at bounding box center [526, 154] width 11 height 11
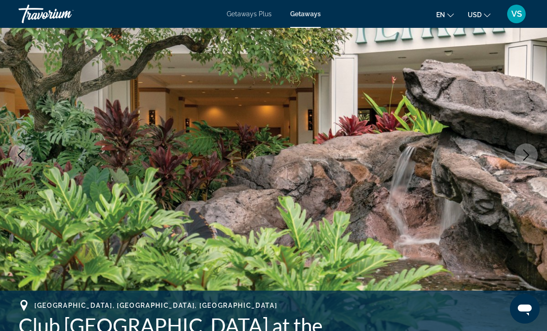
click at [527, 153] on icon "Next image" at bounding box center [526, 154] width 11 height 11
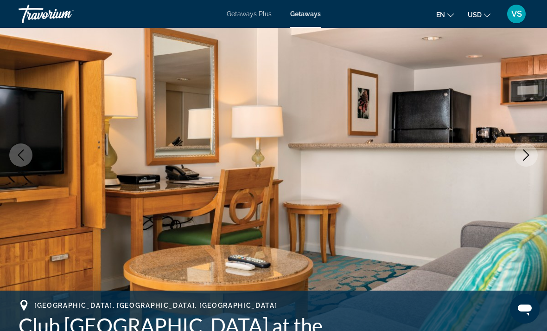
click at [528, 153] on icon "Next image" at bounding box center [526, 154] width 11 height 11
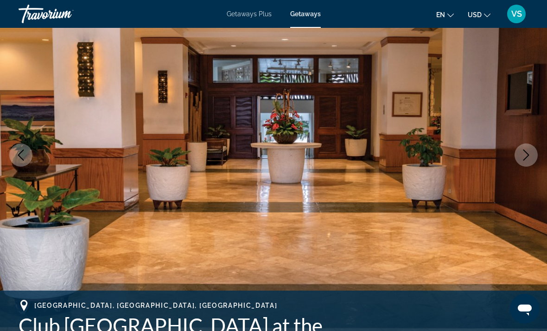
click at [529, 154] on icon "Next image" at bounding box center [526, 154] width 11 height 11
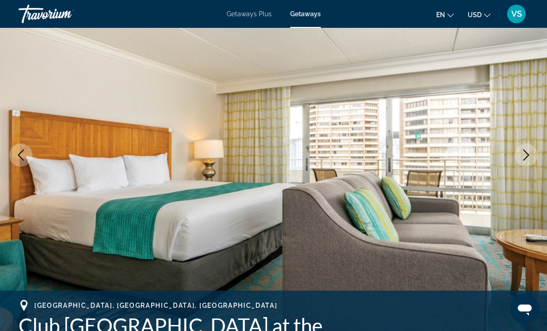
click at [531, 153] on icon "Next image" at bounding box center [526, 154] width 11 height 11
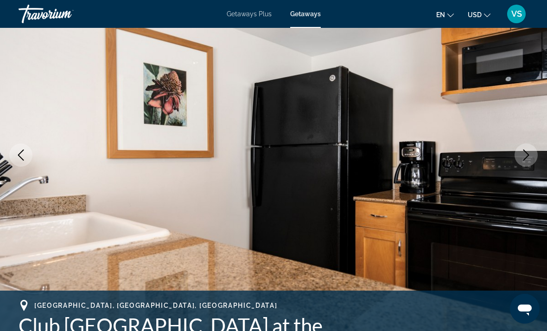
click at [531, 153] on icon "Next image" at bounding box center [526, 154] width 11 height 11
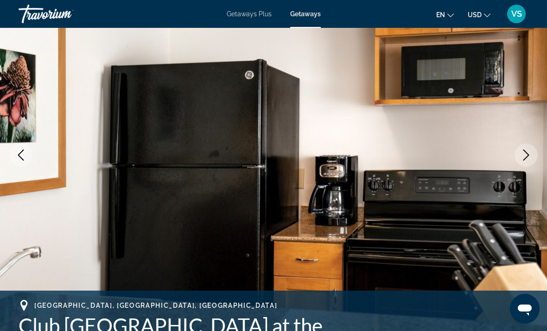
click at [531, 153] on icon "Next image" at bounding box center [526, 154] width 11 height 11
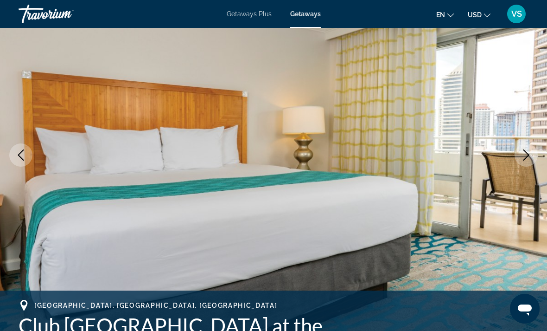
click at [530, 153] on icon "Next image" at bounding box center [526, 154] width 11 height 11
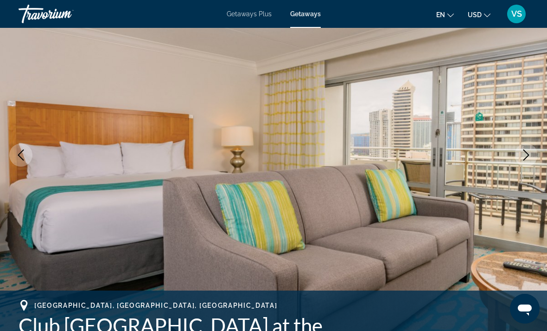
click at [526, 150] on icon "Next image" at bounding box center [526, 154] width 11 height 11
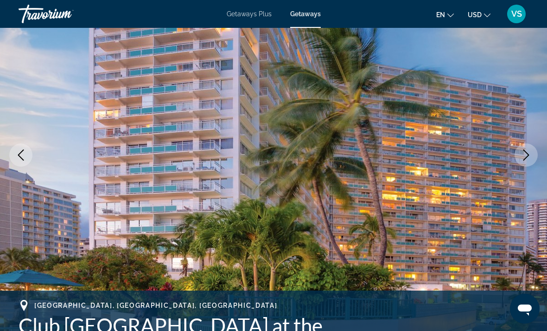
click at [514, 163] on img "Main content" at bounding box center [273, 155] width 547 height 440
click at [515, 165] on img "Main content" at bounding box center [273, 155] width 547 height 440
click at [525, 147] on button "Next image" at bounding box center [526, 154] width 23 height 23
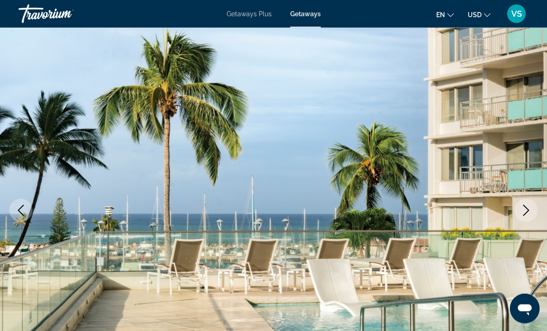
scroll to position [0, 0]
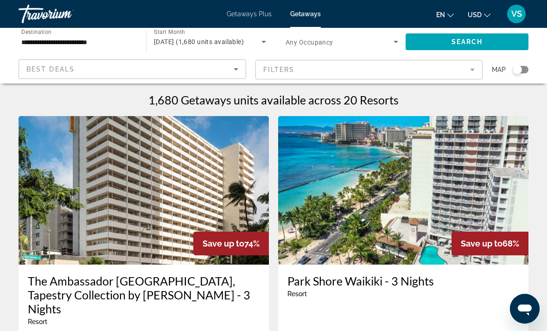
click at [57, 74] on div "Best Deals" at bounding box center [129, 69] width 207 height 11
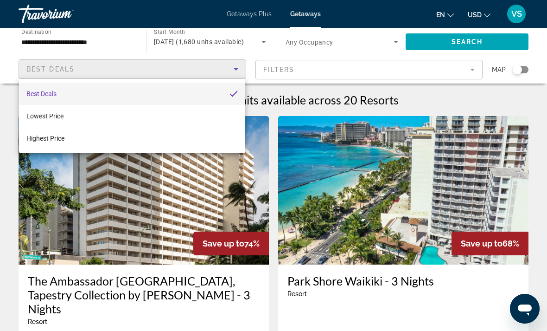
click at [8, 110] on div at bounding box center [273, 165] width 547 height 331
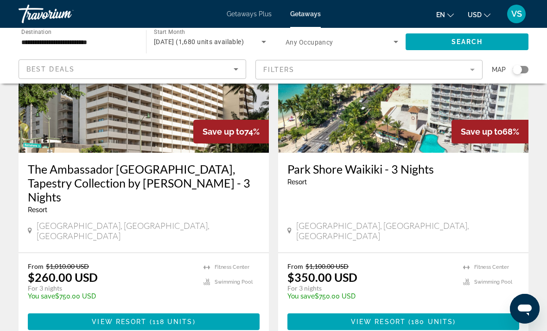
scroll to position [103, 0]
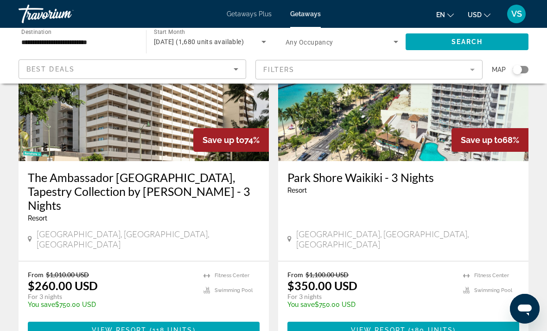
click at [164, 39] on span "[DATE] (1,680 units available)" at bounding box center [199, 41] width 90 height 7
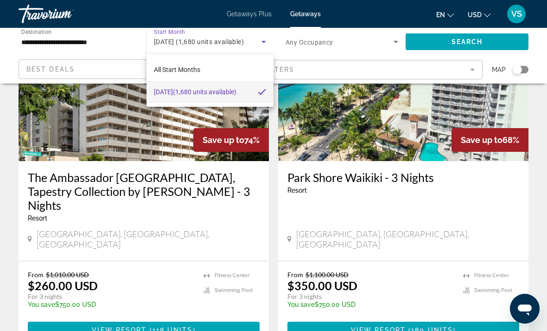
click at [242, 17] on div at bounding box center [273, 165] width 547 height 331
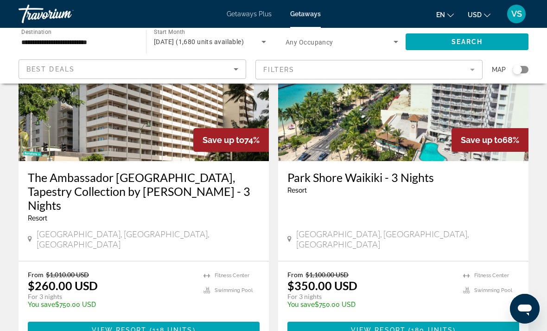
click at [241, 17] on span "Getaways Plus" at bounding box center [249, 13] width 45 height 7
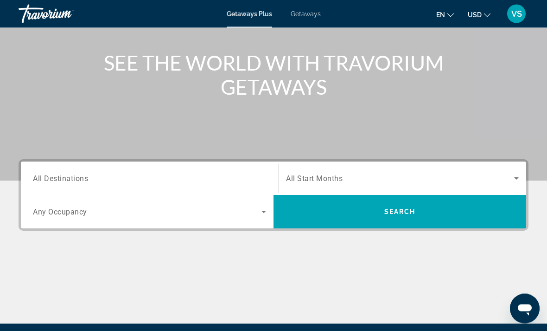
scroll to position [98, 0]
click at [73, 178] on span "All Destinations" at bounding box center [60, 177] width 55 height 9
click at [73, 178] on input "Destination All Destinations" at bounding box center [149, 178] width 233 height 11
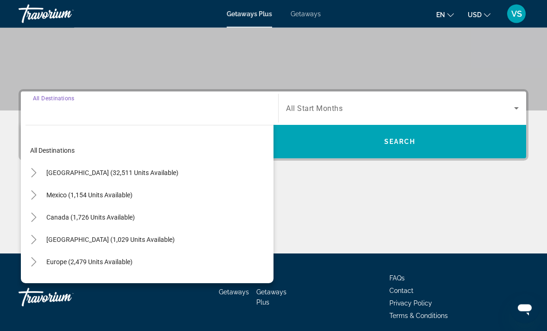
scroll to position [174, 0]
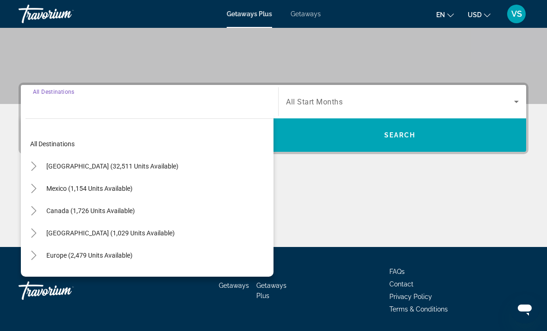
click at [32, 167] on icon "Toggle United States (32,511 units available)" at bounding box center [33, 165] width 9 height 9
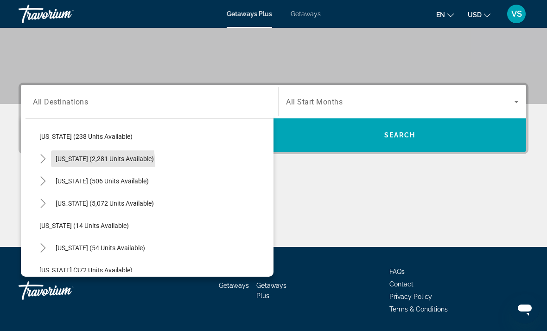
scroll to position [90, 0]
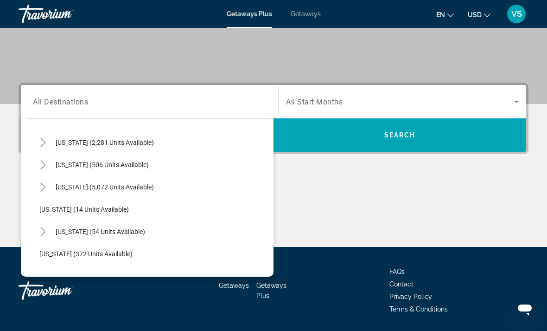
click at [45, 229] on icon "Toggle Hawaii (54 units available)" at bounding box center [42, 231] width 9 height 9
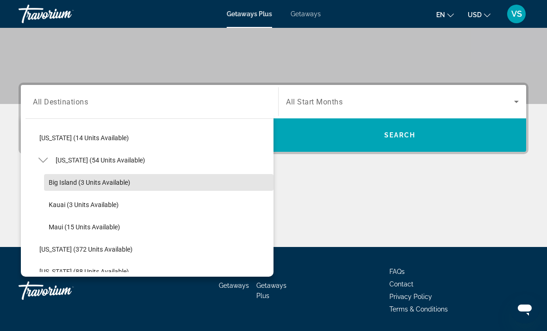
scroll to position [154, 0]
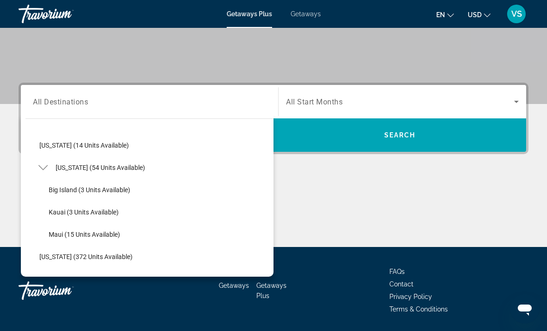
click at [39, 169] on icon "Toggle Hawaii (54 units available)" at bounding box center [42, 167] width 9 height 9
click at [301, 17] on span "Getaways" at bounding box center [306, 13] width 30 height 7
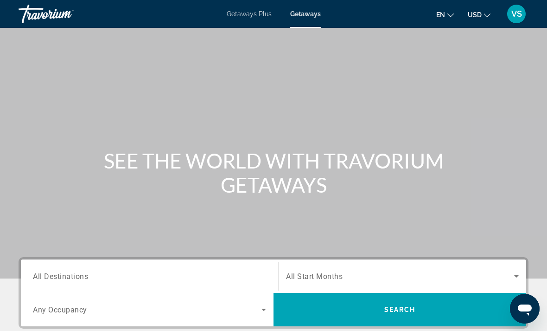
click at [300, 17] on span "Getaways" at bounding box center [305, 13] width 31 height 7
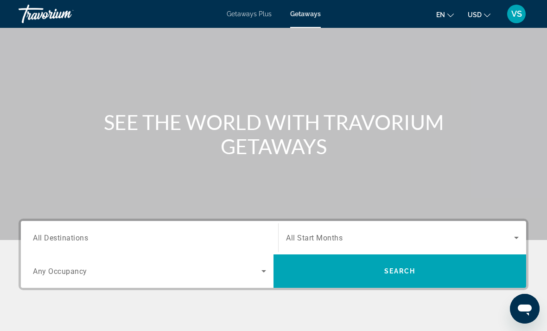
click at [65, 242] on span "All Destinations" at bounding box center [60, 237] width 55 height 9
click at [65, 242] on input "Destination All Destinations" at bounding box center [149, 237] width 233 height 11
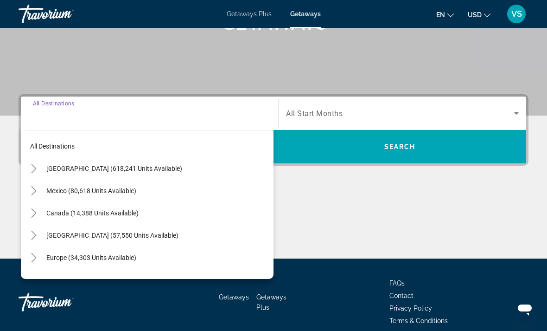
scroll to position [174, 0]
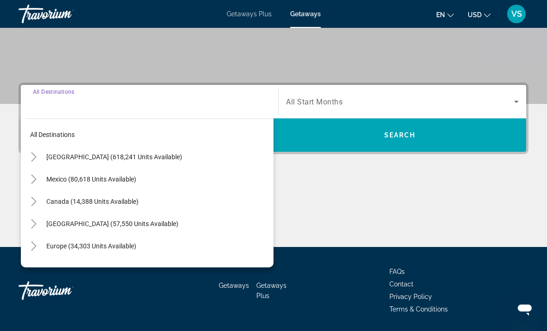
click at [33, 158] on icon "Toggle United States (618,241 units available)" at bounding box center [33, 156] width 9 height 9
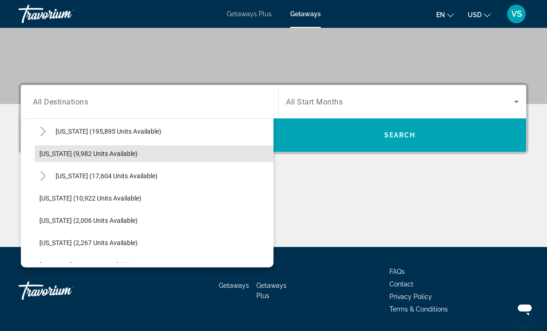
scroll to position [183, 0]
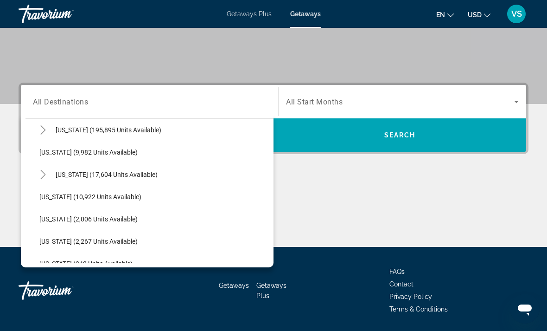
click at [43, 172] on icon "Toggle Hawaii (17,604 units available)" at bounding box center [42, 174] width 5 height 9
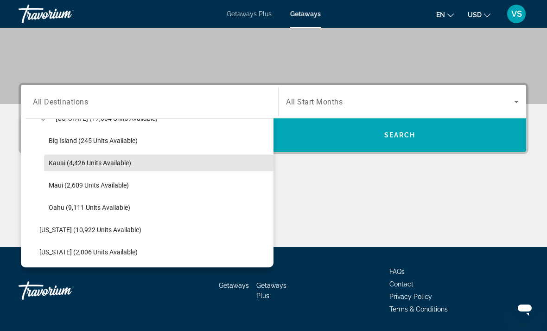
scroll to position [240, 0]
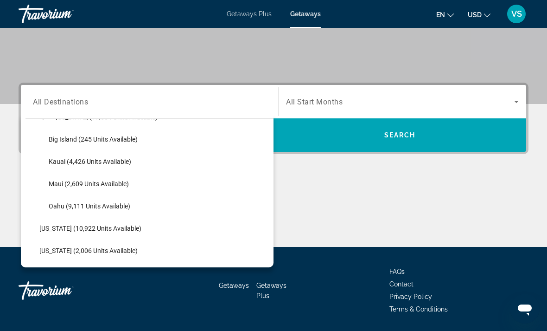
click at [55, 210] on span "Search widget" at bounding box center [158, 206] width 229 height 22
type input "**********"
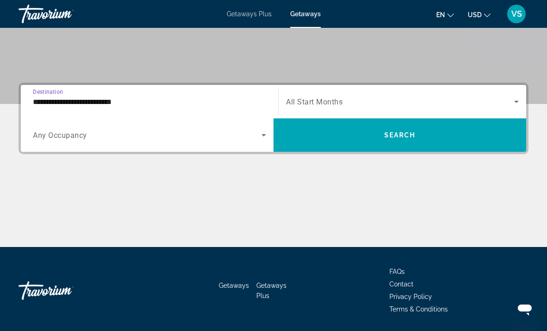
click at [420, 107] on span "Search widget" at bounding box center [400, 101] width 228 height 11
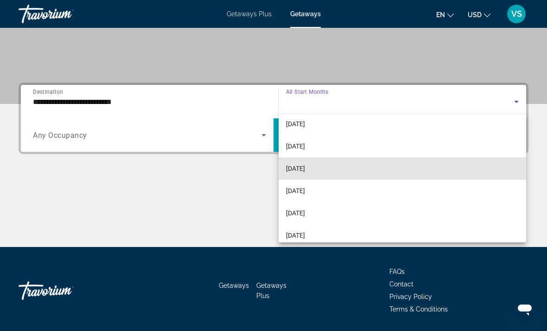
scroll to position [56, 0]
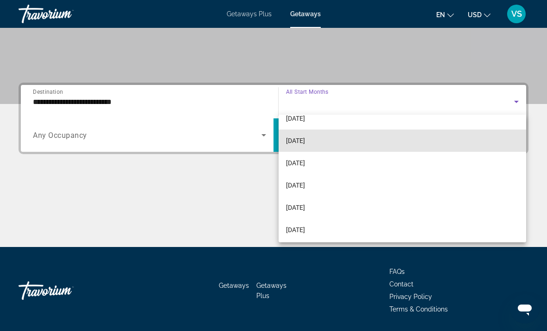
click at [339, 141] on mat-option "[DATE]" at bounding box center [403, 140] width 248 height 22
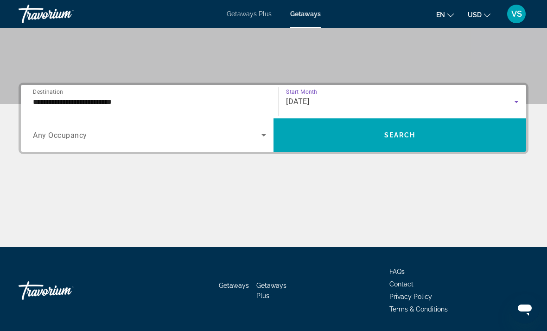
click at [379, 137] on span "Search widget" at bounding box center [400, 135] width 253 height 22
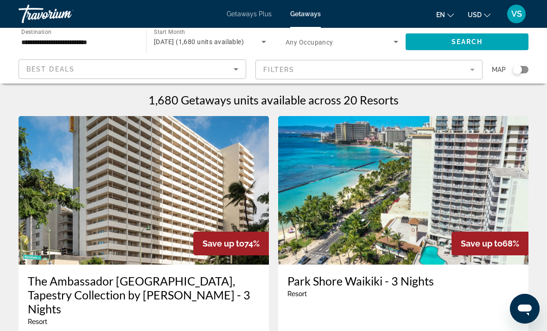
click at [170, 44] on span "[DATE] (1,680 units available)" at bounding box center [199, 41] width 90 height 7
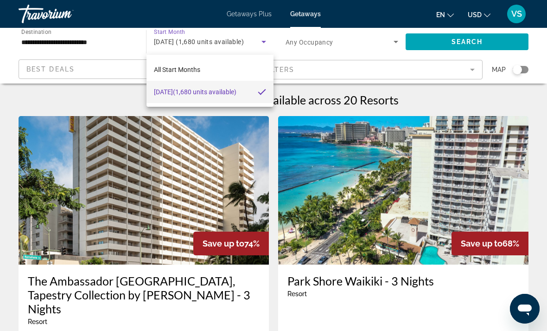
click at [302, 17] on div at bounding box center [273, 165] width 547 height 331
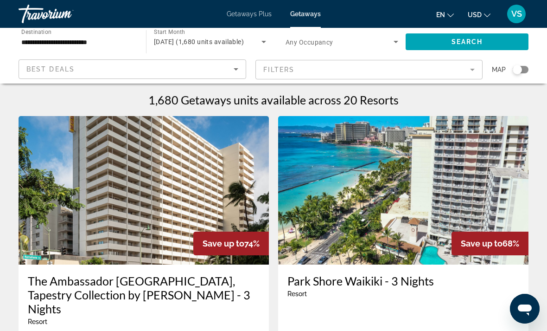
click at [296, 18] on span "Getaways" at bounding box center [305, 13] width 31 height 7
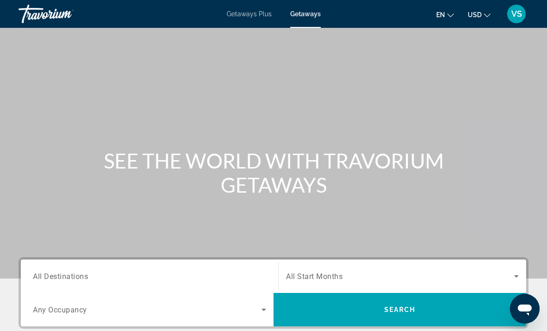
click at [77, 277] on span "All Destinations" at bounding box center [60, 275] width 55 height 9
click at [77, 277] on input "Destination All Destinations" at bounding box center [149, 276] width 233 height 11
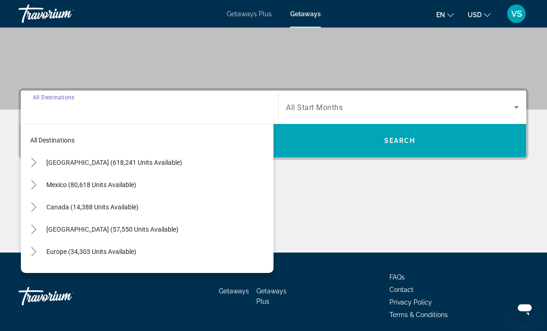
scroll to position [203, 0]
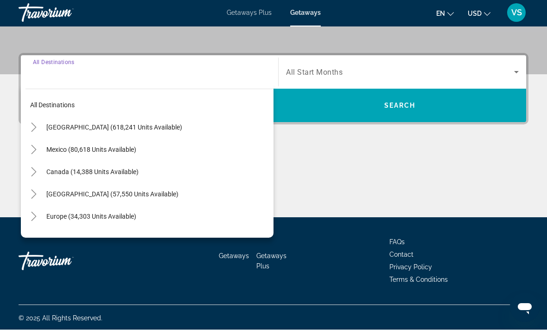
click at [38, 129] on icon "Toggle United States (618,241 units available)" at bounding box center [33, 128] width 9 height 9
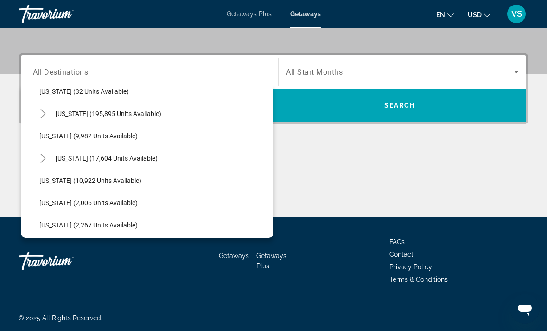
scroll to position [171, 0]
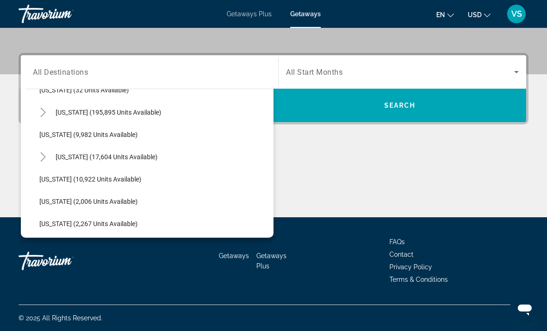
click at [43, 162] on mat-icon "Toggle Hawaii (17,604 units available)" at bounding box center [43, 157] width 16 height 16
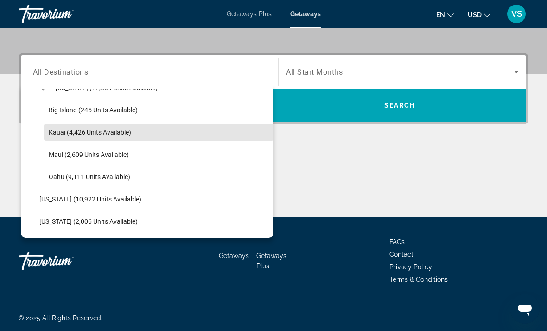
scroll to position [250, 0]
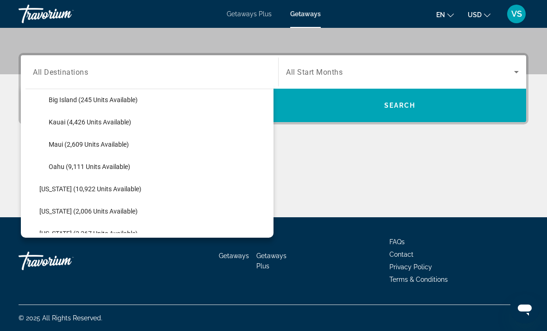
click at [58, 166] on span "Oahu (9,111 units available)" at bounding box center [90, 166] width 82 height 7
type input "**********"
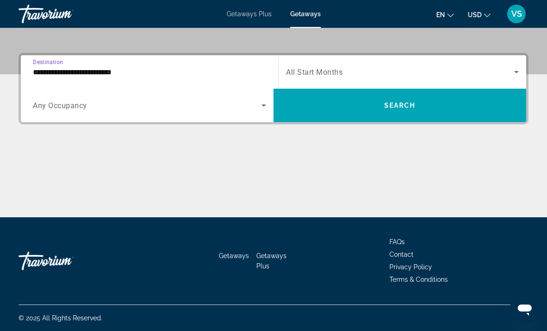
click at [404, 70] on span "Search widget" at bounding box center [400, 71] width 228 height 11
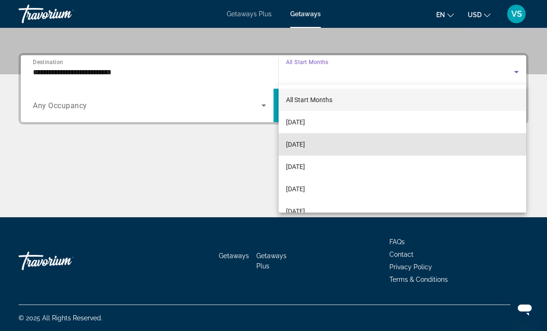
click at [358, 144] on mat-option "[DATE]" at bounding box center [403, 144] width 248 height 22
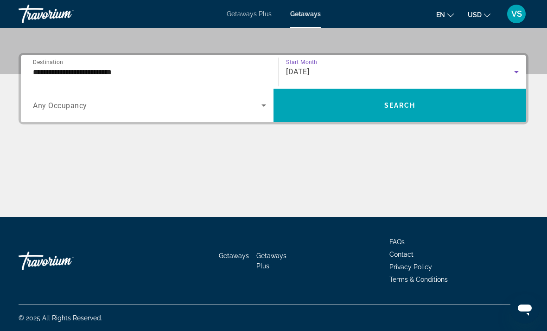
click at [384, 108] on span "Search" at bounding box center [400, 105] width 32 height 7
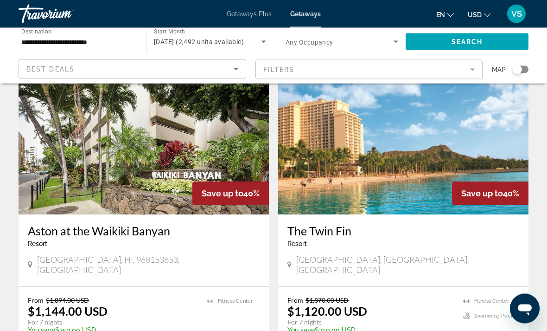
scroll to position [1733, 0]
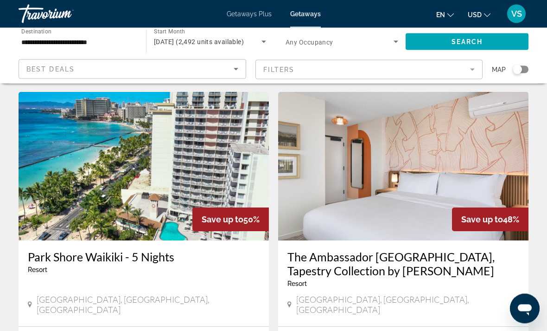
click at [168, 44] on span "[DATE] (2,492 units available)" at bounding box center [199, 41] width 90 height 7
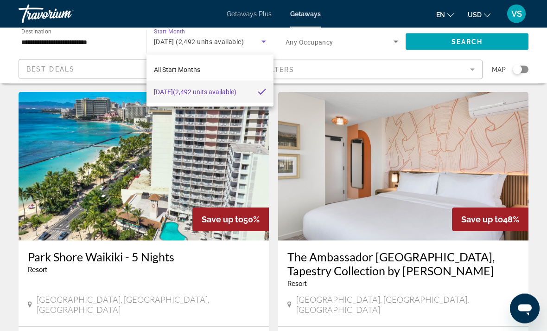
scroll to position [1042, 0]
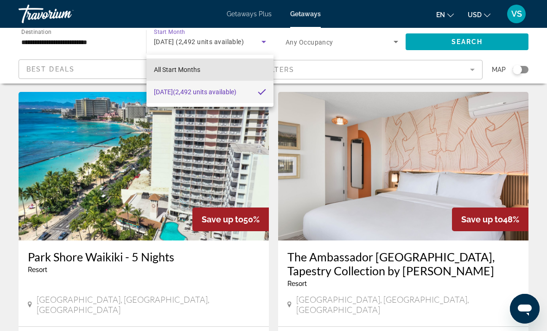
click at [159, 70] on span "All Start Months" at bounding box center [177, 69] width 46 height 7
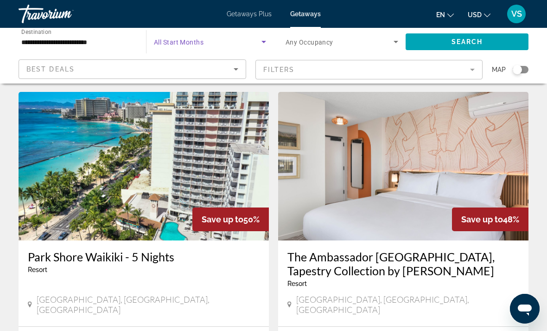
click at [480, 44] on span "Search" at bounding box center [468, 41] width 32 height 7
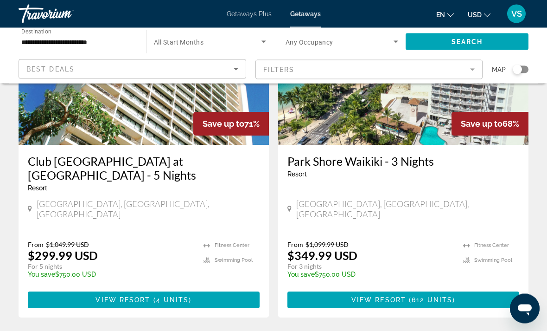
scroll to position [473, 0]
click at [82, 288] on span "Main content" at bounding box center [144, 299] width 232 height 22
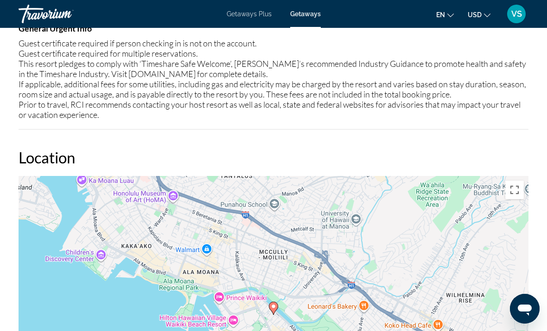
scroll to position [1273, 0]
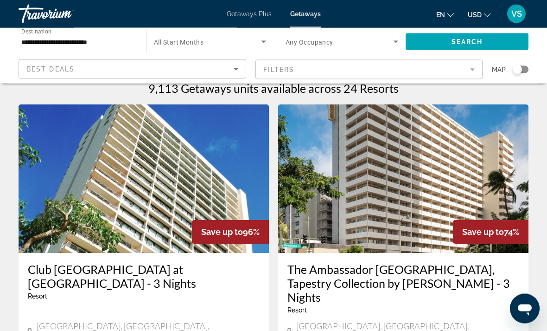
scroll to position [7, 0]
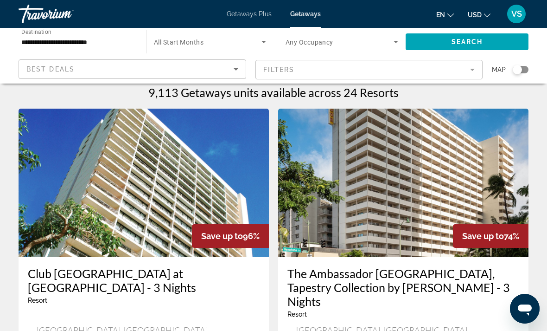
click at [158, 37] on span "Search widget" at bounding box center [208, 41] width 108 height 11
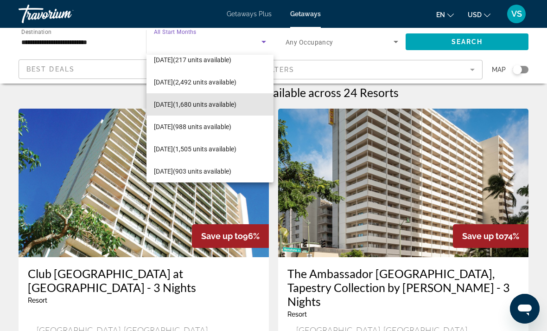
scroll to position [36, 0]
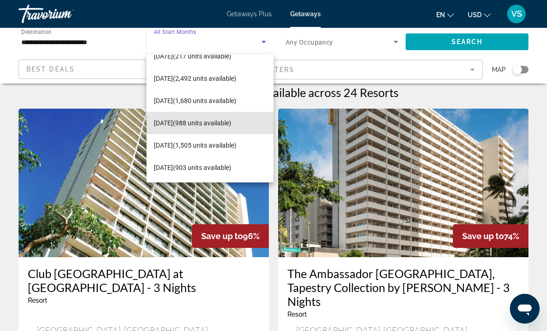
click at [164, 128] on span "[DATE] (988 units available)" at bounding box center [192, 122] width 77 height 11
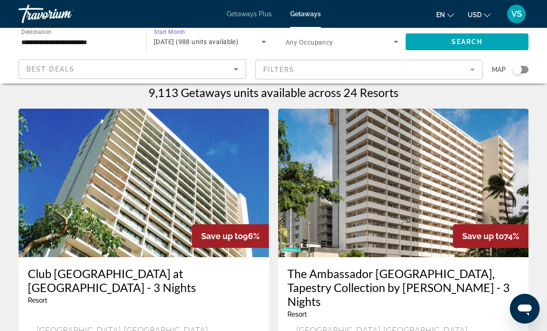
click at [473, 41] on span "Search" at bounding box center [468, 41] width 32 height 7
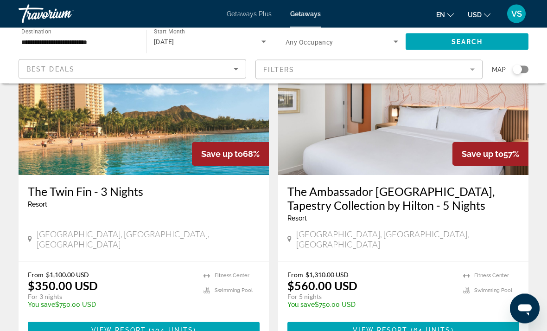
scroll to position [443, 0]
click at [448, 326] on span "64 units" at bounding box center [433, 329] width 38 height 7
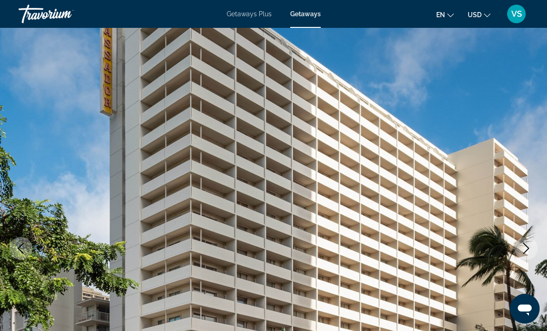
click at [322, 28] on img "Main content" at bounding box center [273, 248] width 547 height 440
click at [316, 13] on span "Getaways" at bounding box center [305, 13] width 31 height 7
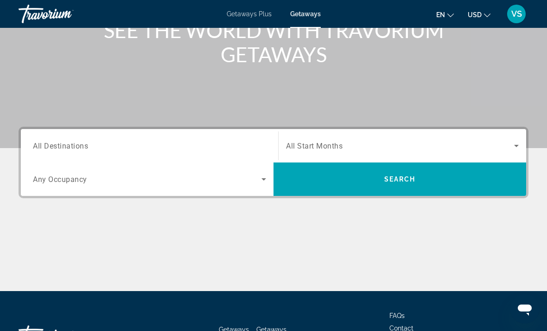
click at [75, 146] on span "All Destinations" at bounding box center [60, 145] width 55 height 9
click at [75, 146] on input "Destination All Destinations" at bounding box center [149, 145] width 233 height 11
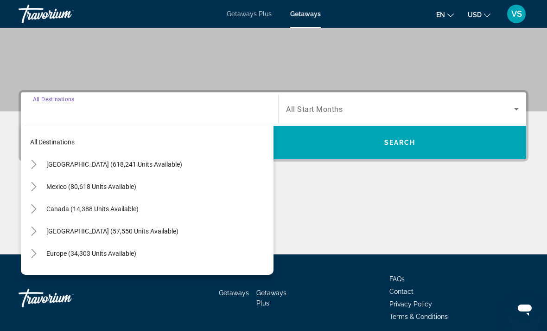
scroll to position [174, 0]
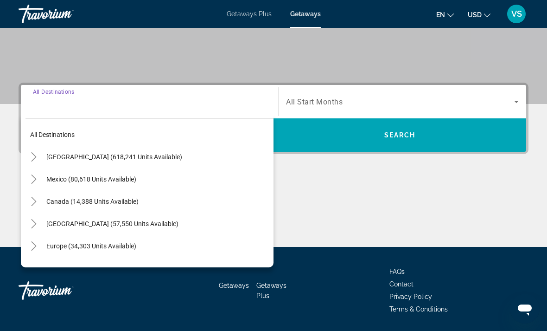
click at [32, 160] on icon "Toggle United States (618,241 units available)" at bounding box center [33, 156] width 9 height 9
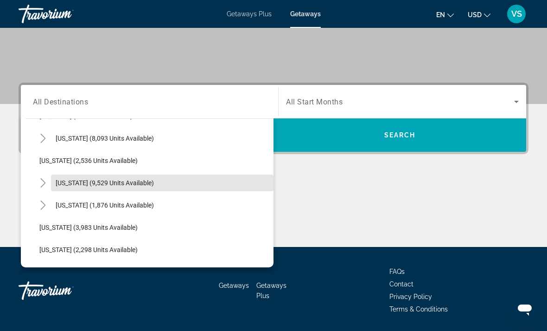
scroll to position [516, 0]
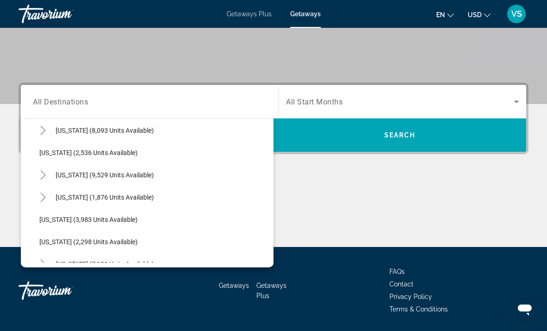
click at [49, 152] on span "[US_STATE] (2,536 units available)" at bounding box center [88, 152] width 98 height 7
type input "**********"
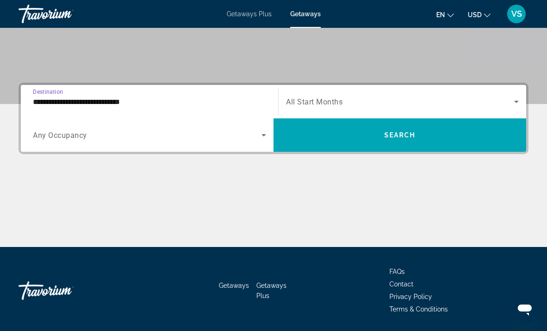
click at [386, 89] on div "Search widget" at bounding box center [402, 102] width 233 height 26
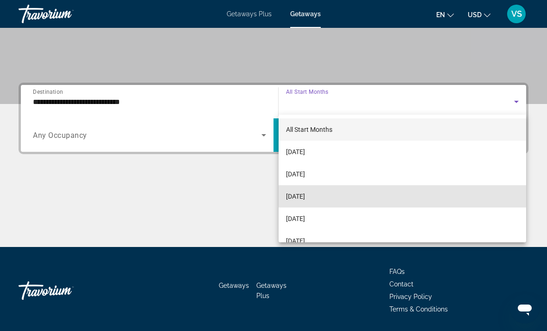
click at [346, 196] on mat-option "[DATE]" at bounding box center [403, 196] width 248 height 22
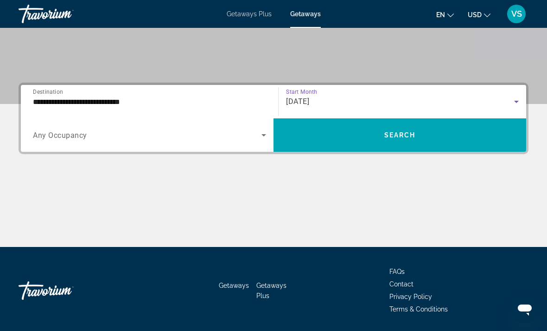
click at [407, 135] on span "Search" at bounding box center [400, 134] width 32 height 7
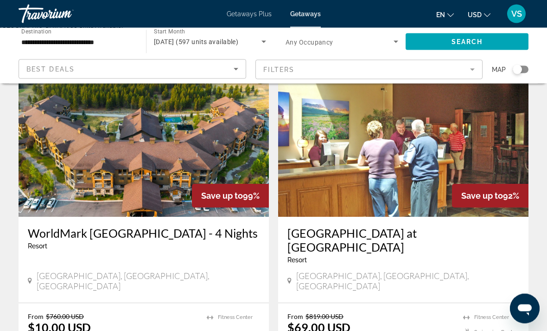
scroll to position [374, 0]
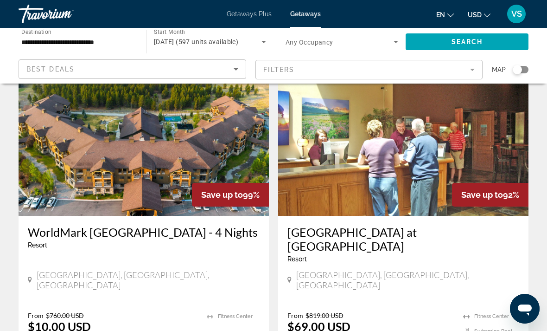
click at [74, 152] on img "Main content" at bounding box center [144, 141] width 250 height 148
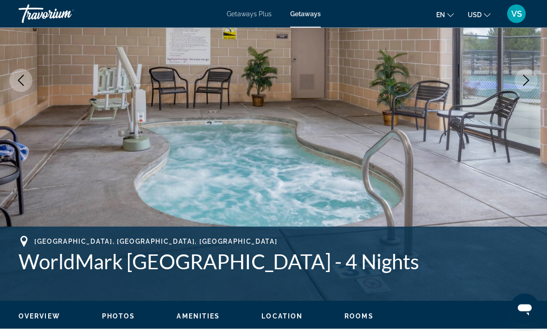
scroll to position [170, 0]
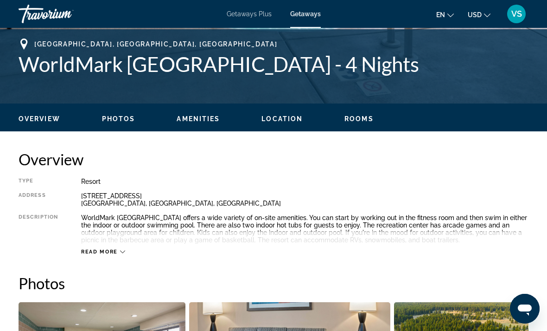
click at [112, 121] on span "Photos" at bounding box center [118, 118] width 33 height 7
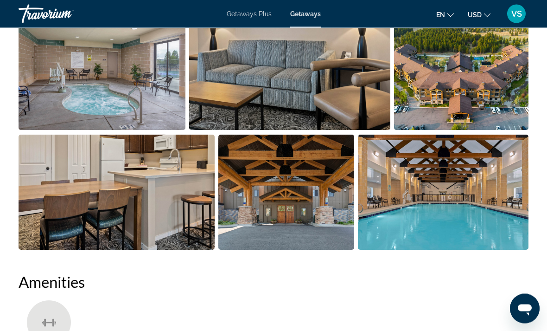
scroll to position [653, 0]
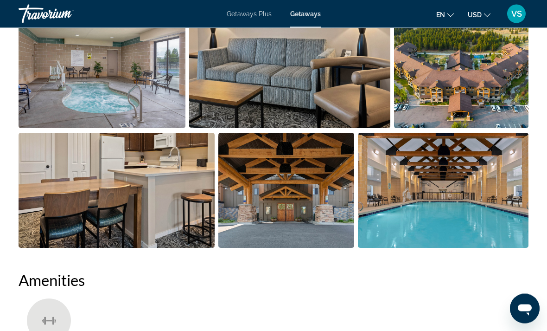
click at [382, 223] on img "Open full-screen image slider" at bounding box center [443, 190] width 171 height 115
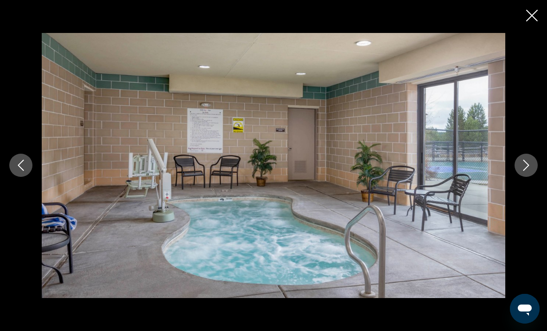
click at [534, 177] on button "Next image" at bounding box center [526, 164] width 23 height 23
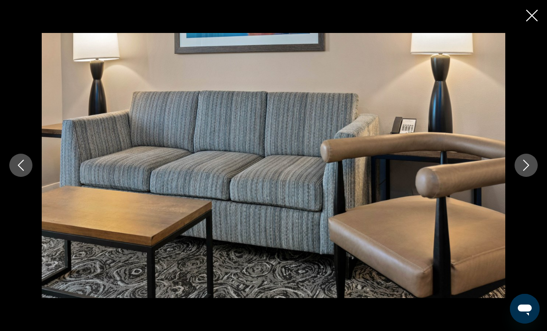
click at [522, 177] on button "Next image" at bounding box center [526, 164] width 23 height 23
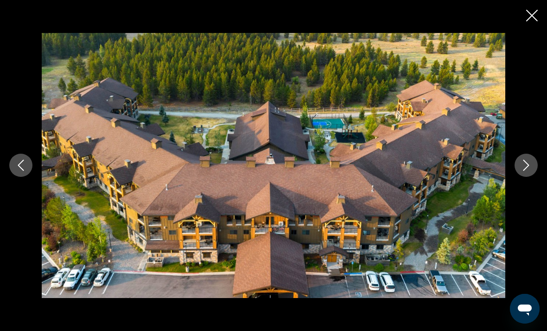
click at [526, 196] on div "prev next" at bounding box center [273, 165] width 547 height 264
click at [526, 171] on icon "Next image" at bounding box center [526, 165] width 6 height 11
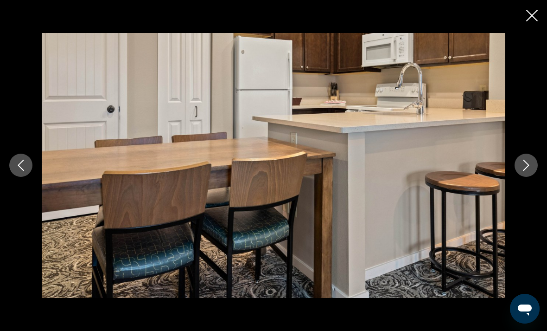
click at [517, 177] on button "Next image" at bounding box center [526, 164] width 23 height 23
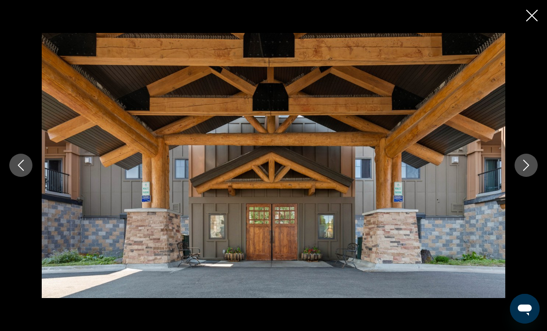
click at [515, 187] on div "prev next" at bounding box center [273, 165] width 547 height 264
click at [514, 186] on div "prev next" at bounding box center [273, 165] width 547 height 264
click at [525, 199] on div "prev next" at bounding box center [273, 165] width 547 height 264
click at [527, 171] on icon "Next image" at bounding box center [526, 164] width 11 height 11
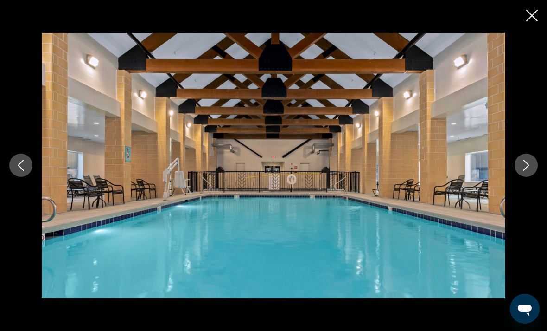
click at [537, 10] on icon "Close slideshow" at bounding box center [532, 16] width 12 height 12
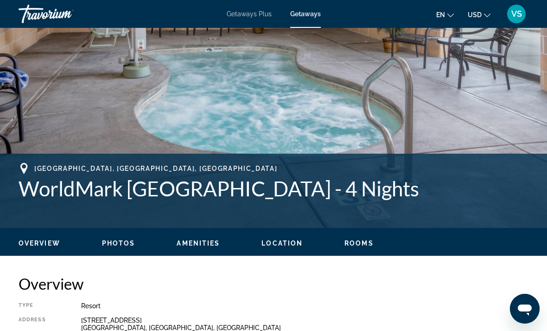
scroll to position [240, 0]
click at [302, 17] on span "Getaways" at bounding box center [305, 13] width 31 height 7
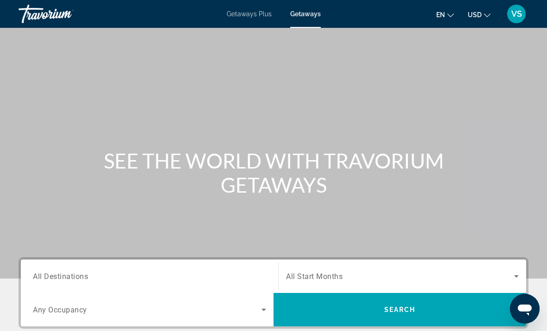
click at [91, 274] on input "Destination All Destinations" at bounding box center [149, 276] width 233 height 11
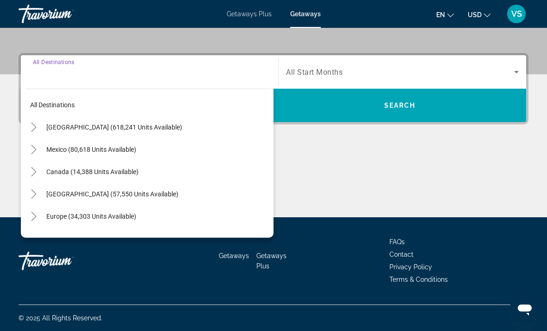
click at [33, 130] on icon "Toggle United States (618,241 units available)" at bounding box center [33, 126] width 5 height 9
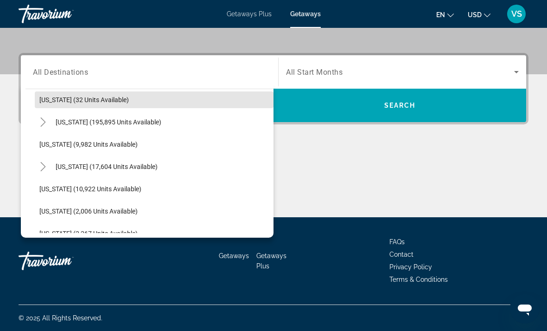
scroll to position [161, 0]
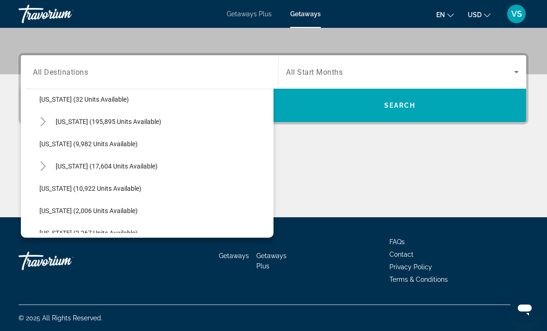
click at [52, 210] on span "[US_STATE] (2,006 units available)" at bounding box center [88, 210] width 98 height 7
type input "**********"
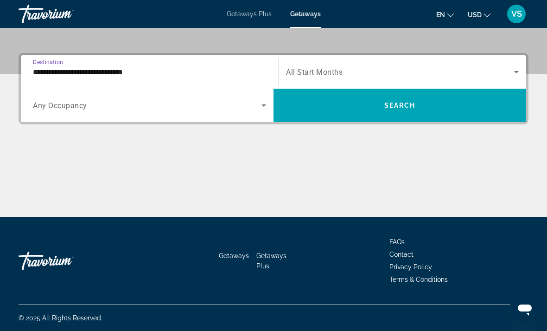
click at [299, 67] on span "Search widget" at bounding box center [400, 71] width 228 height 11
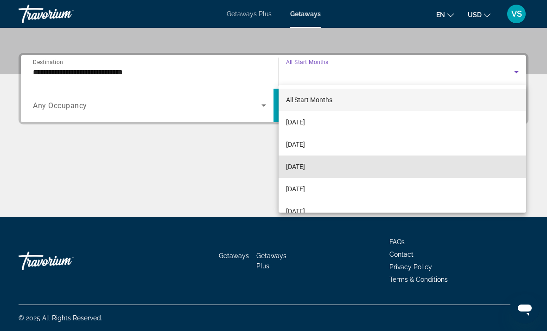
click at [298, 166] on span "[DATE]" at bounding box center [295, 166] width 19 height 11
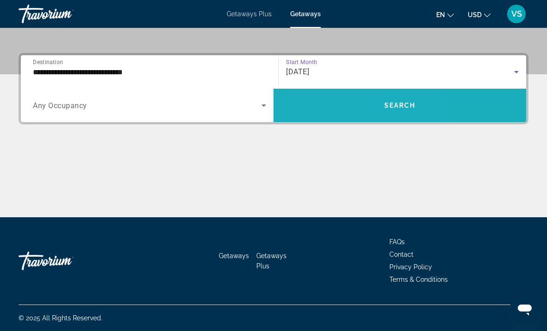
scroll to position [203, 0]
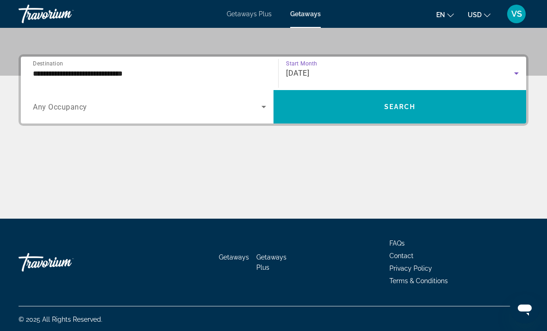
click at [319, 117] on span "Search widget" at bounding box center [400, 106] width 253 height 22
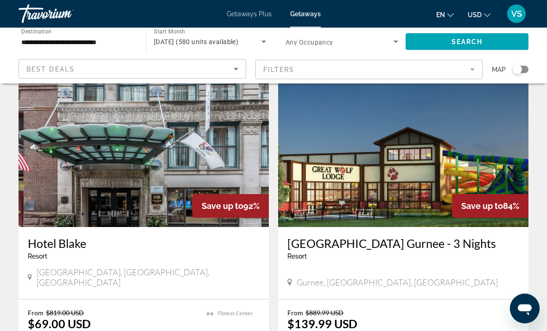
scroll to position [355, 0]
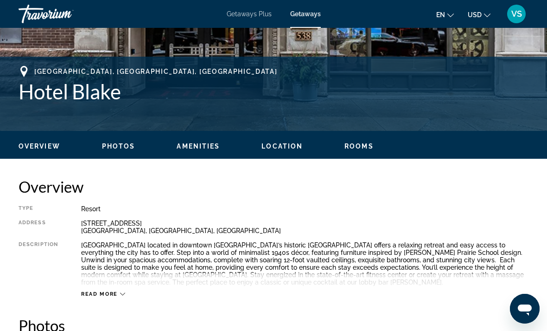
scroll to position [336, 0]
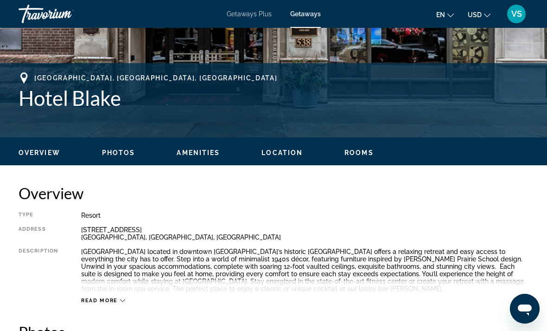
click at [103, 150] on span "Photos" at bounding box center [118, 152] width 33 height 7
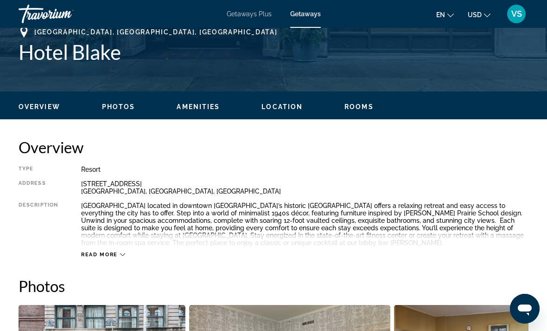
scroll to position [598, 0]
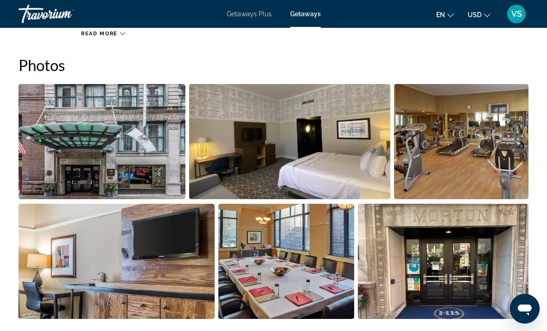
click at [229, 134] on img "Open full-screen image slider" at bounding box center [290, 141] width 202 height 115
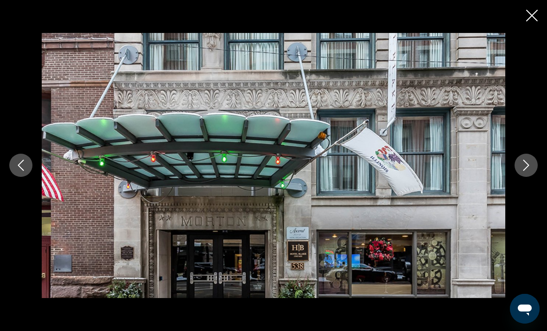
click at [516, 177] on button "Next image" at bounding box center [526, 164] width 23 height 23
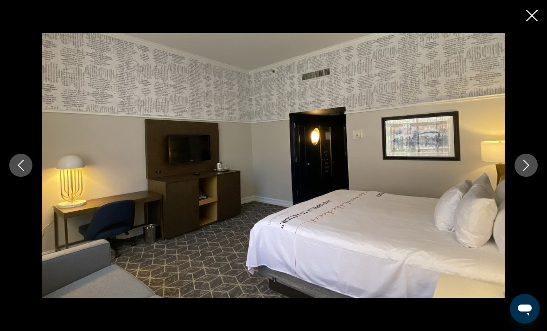
click at [520, 177] on button "Next image" at bounding box center [526, 164] width 23 height 23
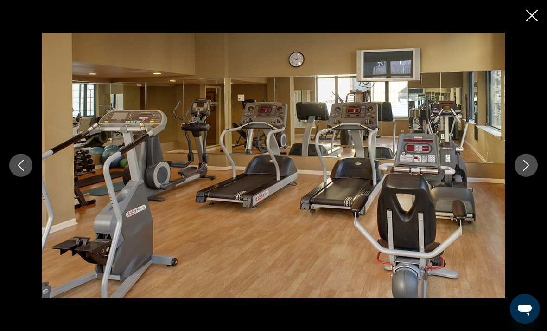
click at [516, 177] on button "Next image" at bounding box center [526, 164] width 23 height 23
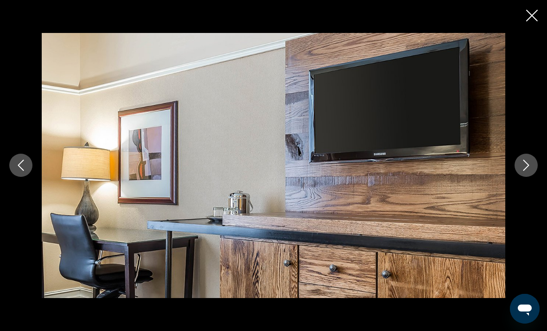
click at [522, 171] on icon "Next image" at bounding box center [526, 164] width 11 height 11
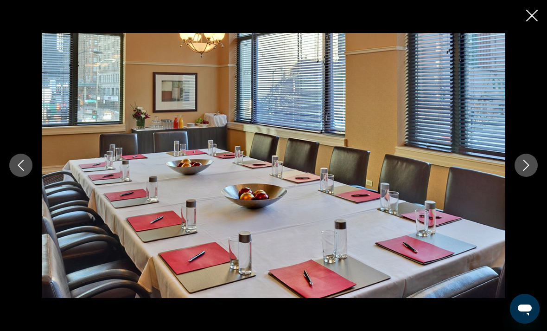
click at [516, 177] on button "Next image" at bounding box center [526, 164] width 23 height 23
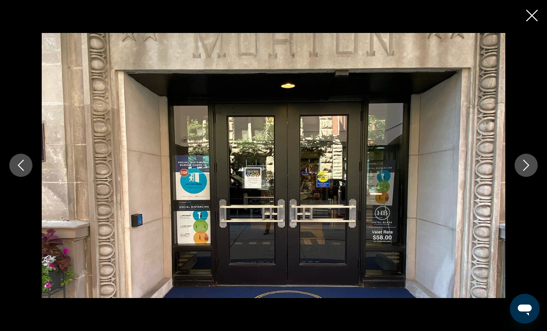
click at [512, 178] on div "prev next" at bounding box center [273, 165] width 547 height 264
click at [524, 171] on icon "Next image" at bounding box center [526, 164] width 11 height 11
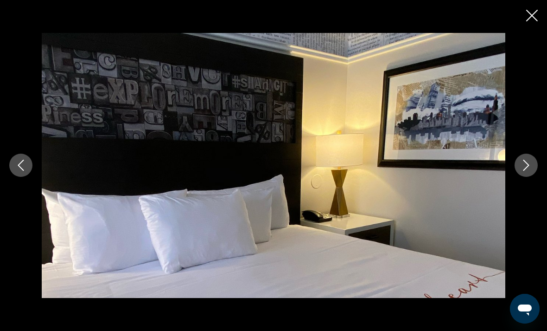
click at [524, 171] on icon "Next image" at bounding box center [526, 165] width 6 height 11
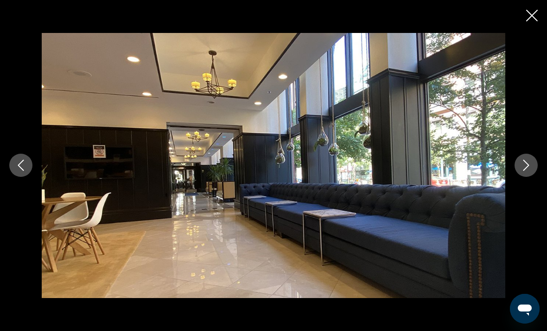
click at [523, 171] on icon "Next image" at bounding box center [526, 164] width 11 height 11
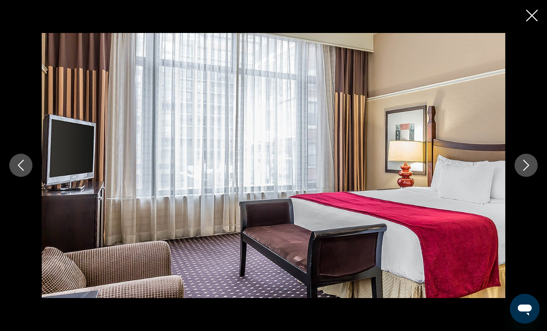
click at [522, 172] on button "Next image" at bounding box center [526, 164] width 23 height 23
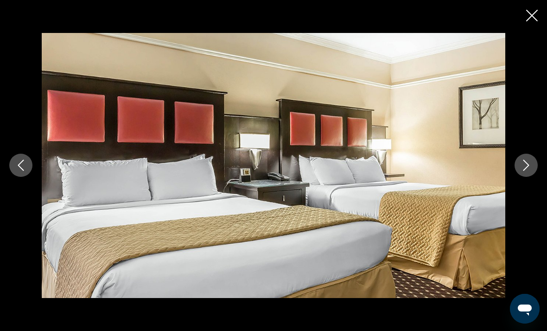
click at [518, 172] on button "Next image" at bounding box center [526, 164] width 23 height 23
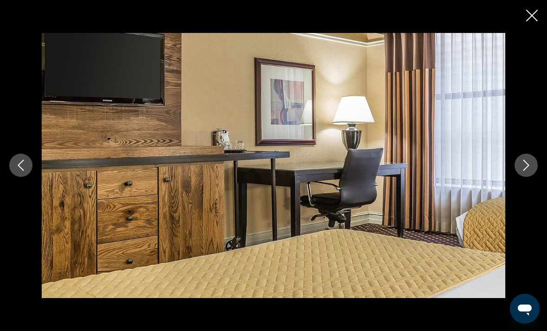
click at [517, 174] on button "Next image" at bounding box center [526, 164] width 23 height 23
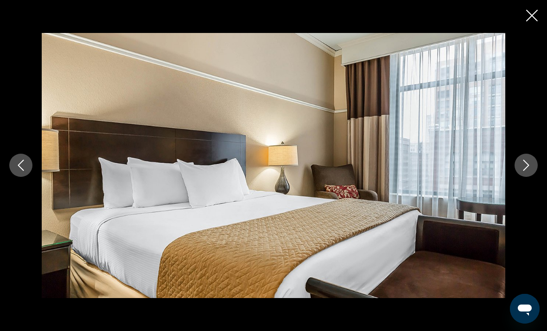
click at [525, 171] on icon "Next image" at bounding box center [526, 165] width 6 height 11
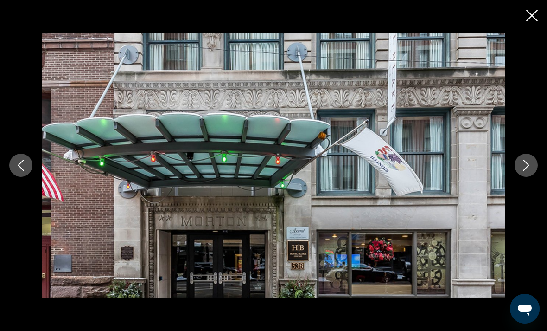
click at [524, 174] on button "Next image" at bounding box center [526, 164] width 23 height 23
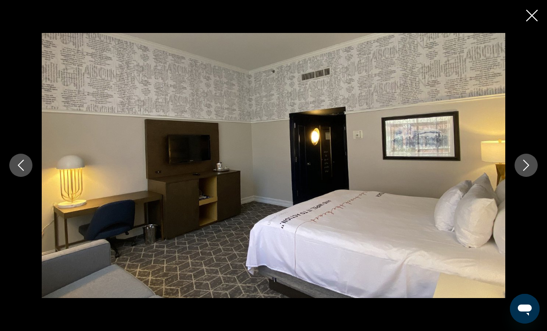
click at [523, 174] on button "Next image" at bounding box center [526, 164] width 23 height 23
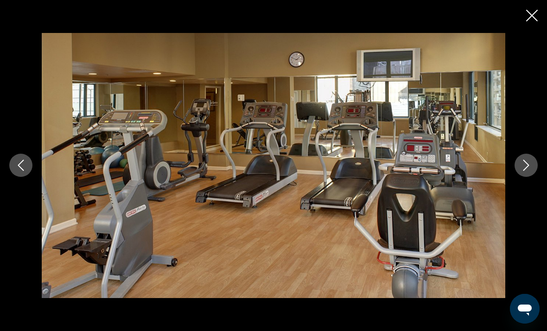
click at [17, 177] on button "Previous image" at bounding box center [20, 164] width 23 height 23
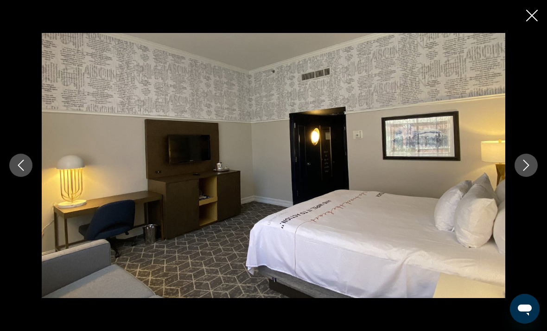
click at [536, 16] on icon "Close slideshow" at bounding box center [532, 16] width 12 height 12
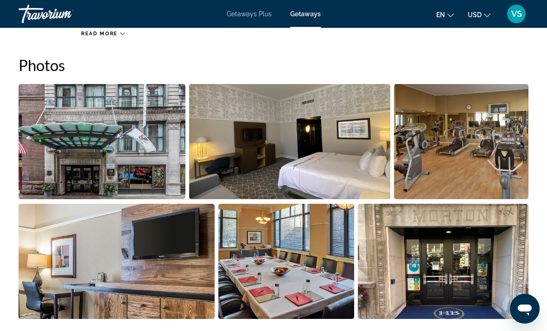
click at [541, 21] on div "Getaways Plus Getaways en English Español Français Italiano Português русский U…" at bounding box center [273, 14] width 547 height 24
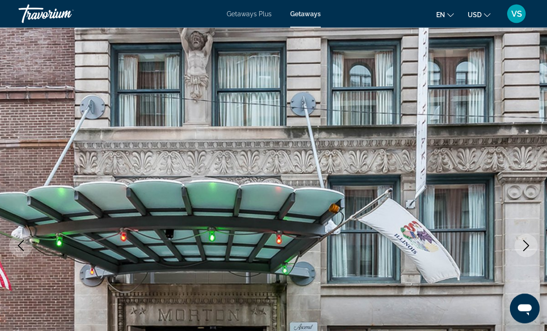
scroll to position [0, 0]
